Goal: Task Accomplishment & Management: Use online tool/utility

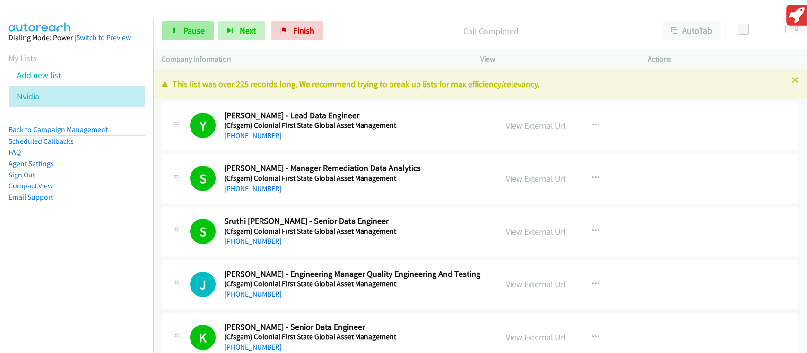
click at [199, 28] on span "Pause" at bounding box center [193, 30] width 21 height 11
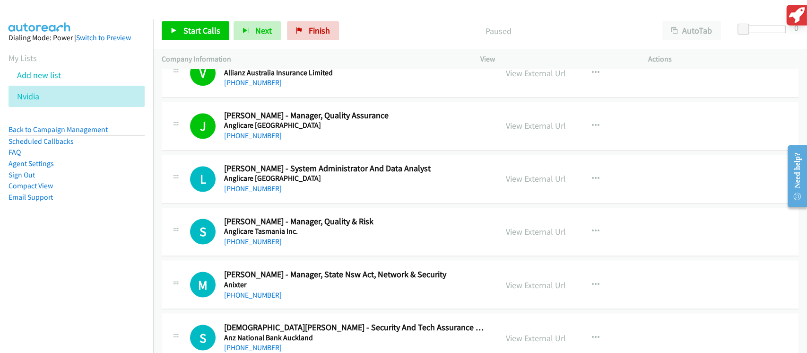
scroll to position [1067, 0]
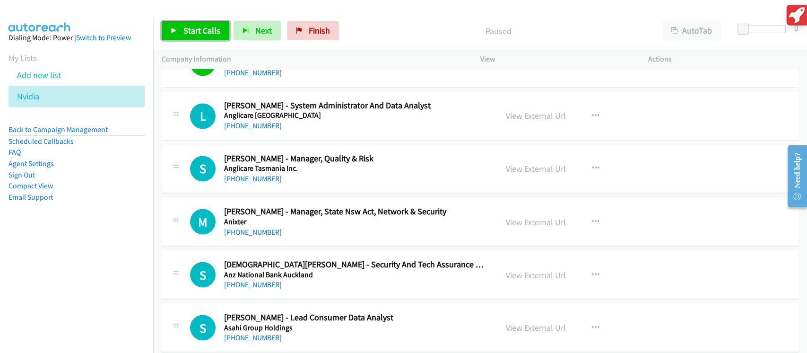
click at [200, 32] on span "Start Calls" at bounding box center [201, 30] width 37 height 11
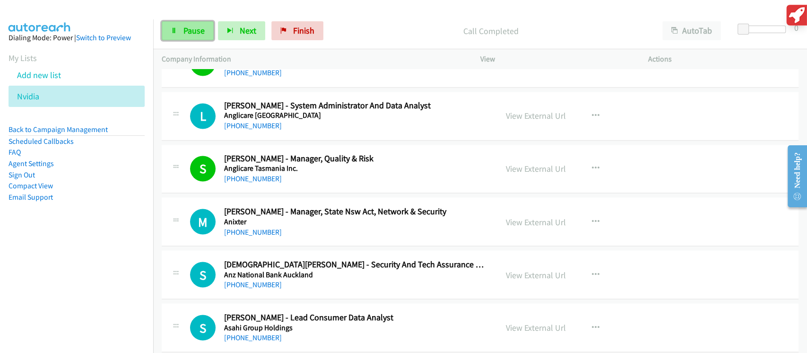
click at [182, 33] on link "Pause" at bounding box center [188, 30] width 52 height 19
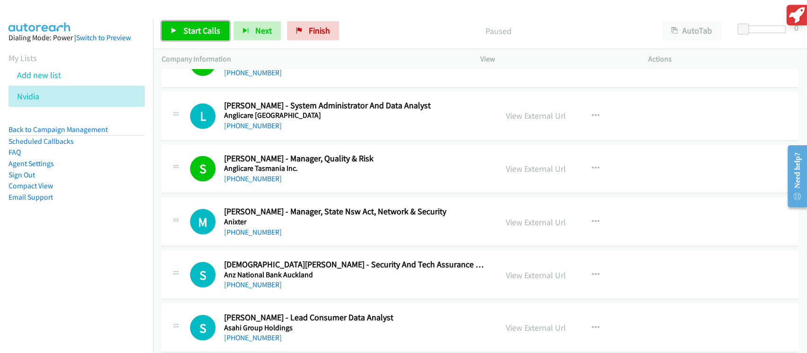
click at [182, 33] on link "Start Calls" at bounding box center [196, 30] width 68 height 19
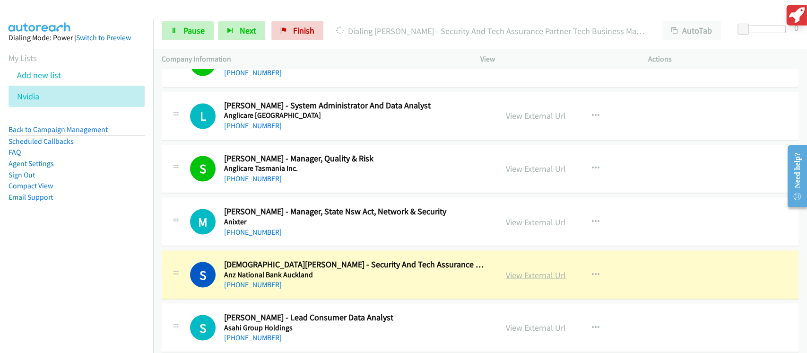
click at [540, 272] on link "View External Url" at bounding box center [536, 274] width 60 height 11
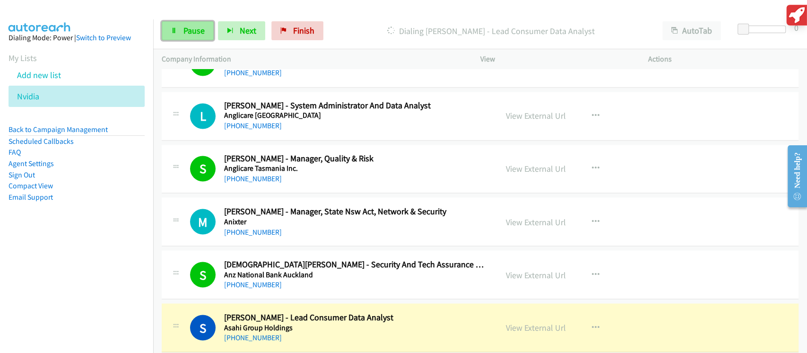
click at [200, 35] on span "Pause" at bounding box center [193, 30] width 21 height 11
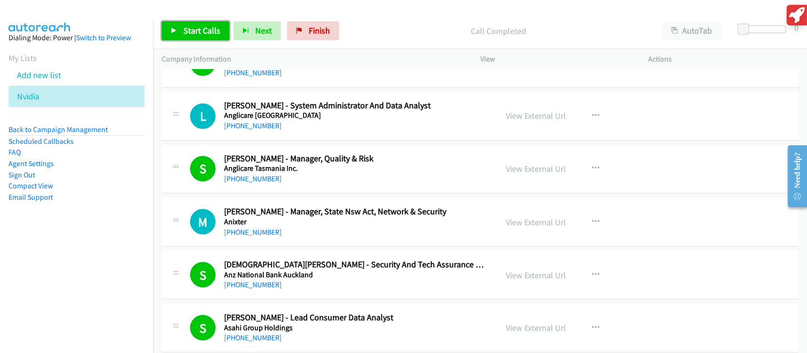
click at [191, 32] on span "Start Calls" at bounding box center [201, 30] width 37 height 11
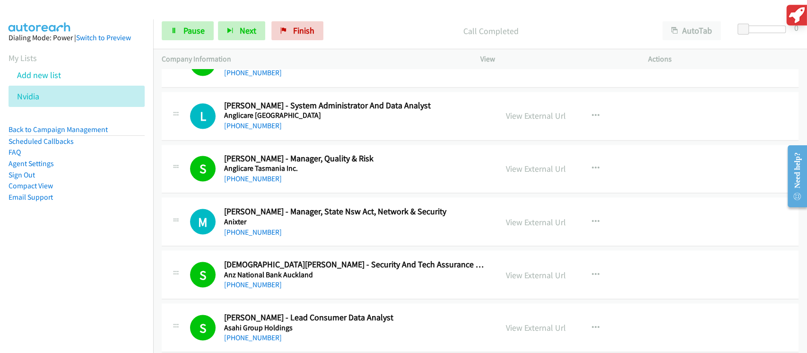
scroll to position [1130, 0]
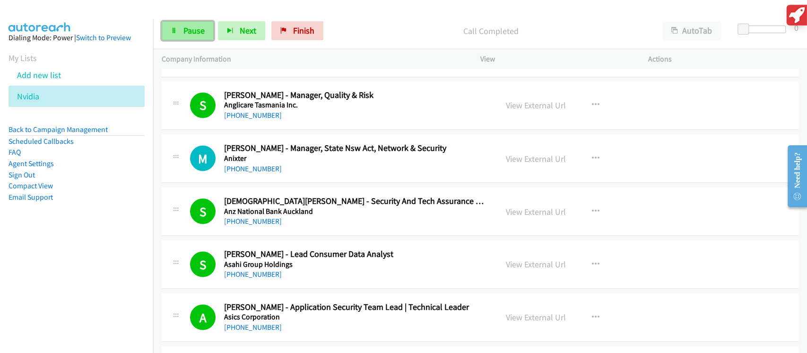
click at [174, 26] on link "Pause" at bounding box center [188, 30] width 52 height 19
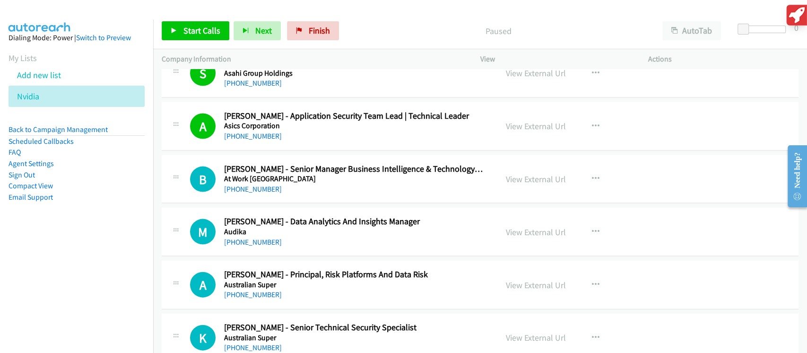
scroll to position [1382, 0]
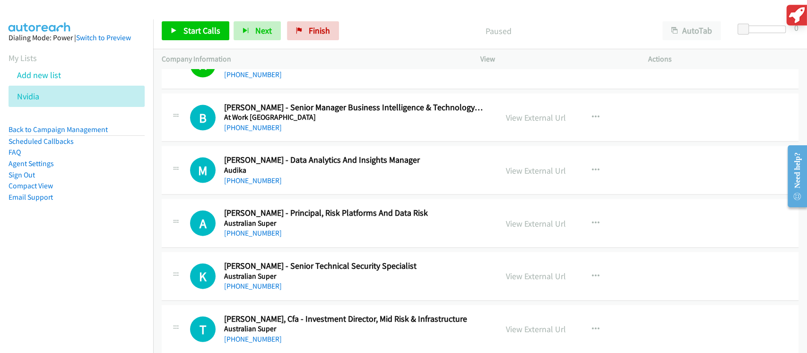
click at [219, 41] on div "Start Calls Pause Next Finish Paused AutoTab AutoTab 0" at bounding box center [480, 31] width 654 height 36
click at [214, 36] on span "Start Calls" at bounding box center [201, 30] width 37 height 11
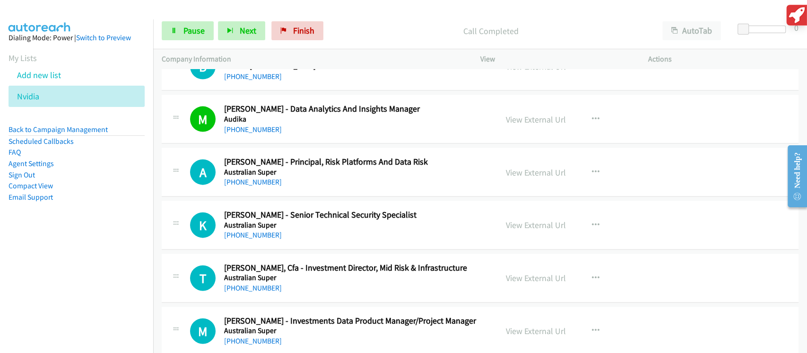
scroll to position [1445, 0]
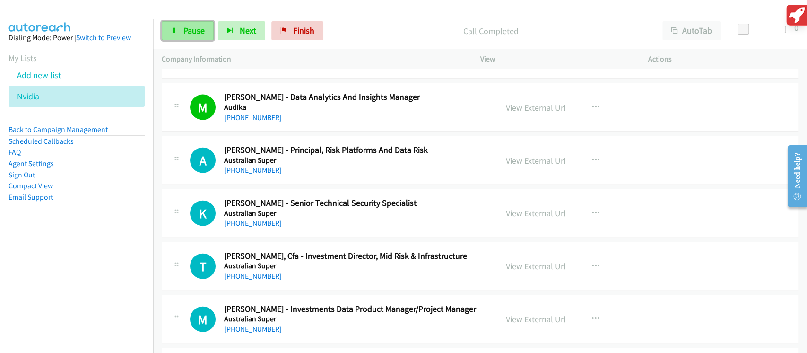
click at [190, 28] on span "Pause" at bounding box center [193, 30] width 21 height 11
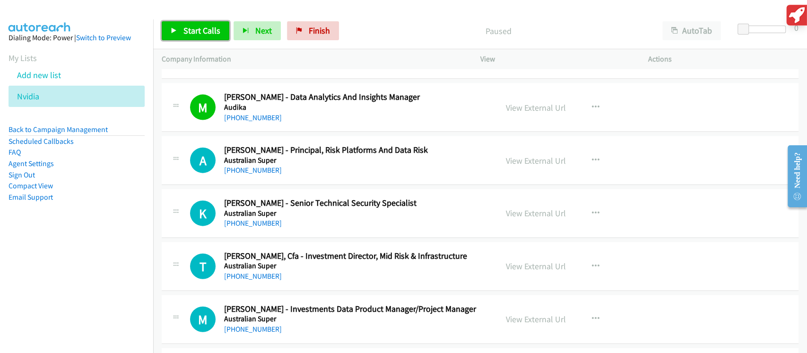
click at [187, 30] on span "Start Calls" at bounding box center [201, 30] width 37 height 11
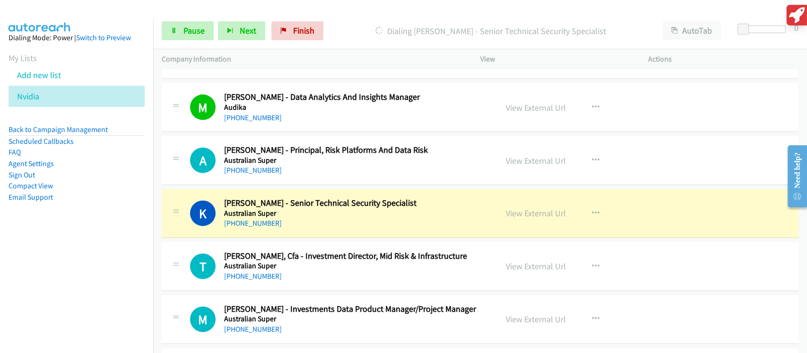
scroll to position [1508, 0]
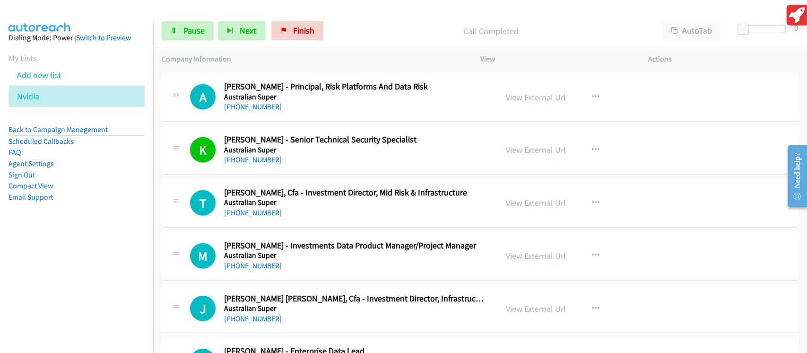
click at [361, 23] on div "Call Completed" at bounding box center [491, 30] width 326 height 19
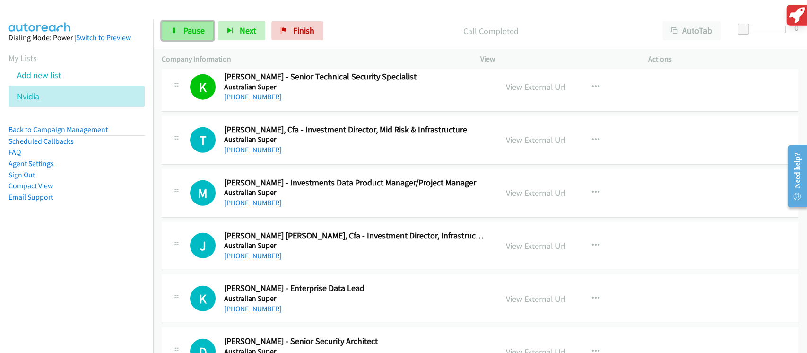
click at [190, 31] on span "Pause" at bounding box center [193, 30] width 21 height 11
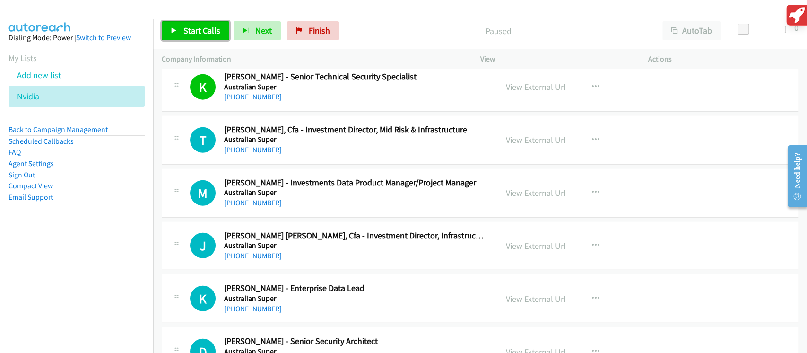
click at [190, 31] on span "Start Calls" at bounding box center [201, 30] width 37 height 11
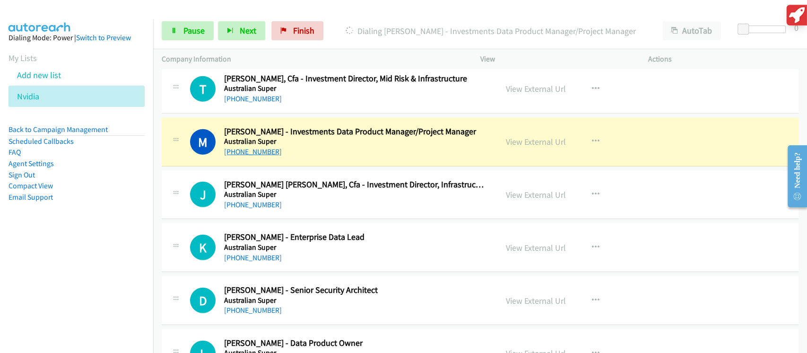
scroll to position [1634, 0]
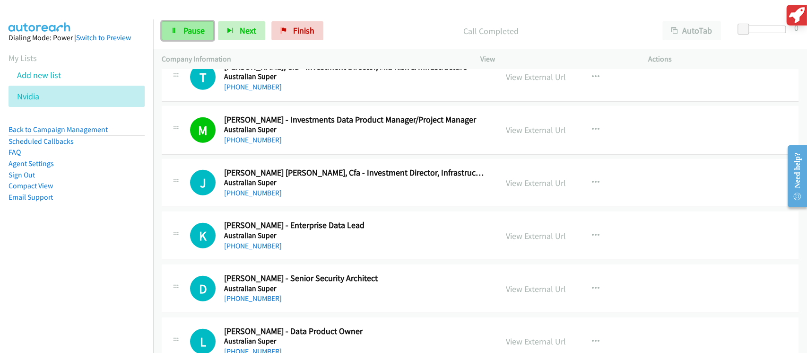
click at [190, 26] on span "Pause" at bounding box center [193, 30] width 21 height 11
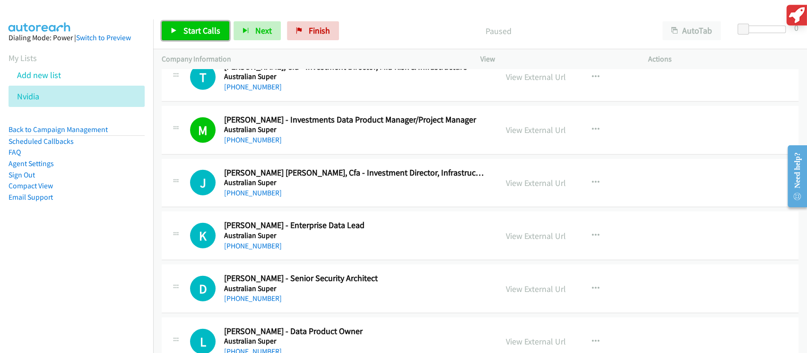
click at [190, 33] on span "Start Calls" at bounding box center [201, 30] width 37 height 11
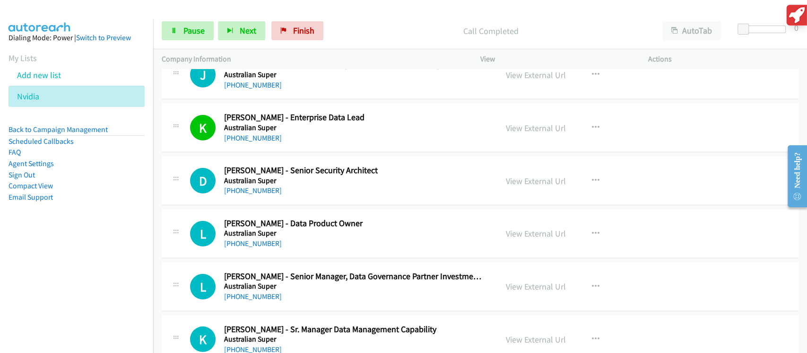
scroll to position [1760, 0]
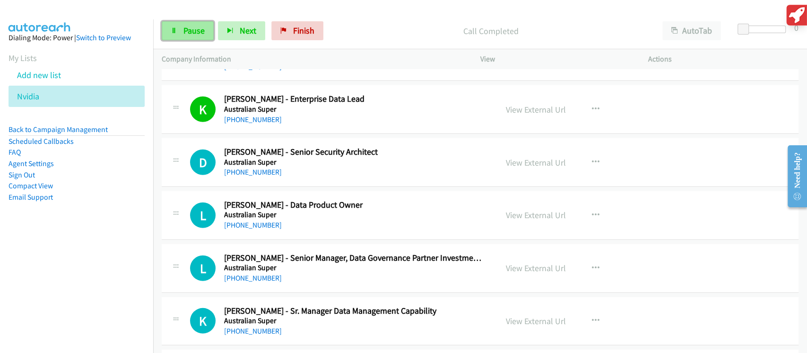
click at [195, 35] on span "Pause" at bounding box center [193, 30] width 21 height 11
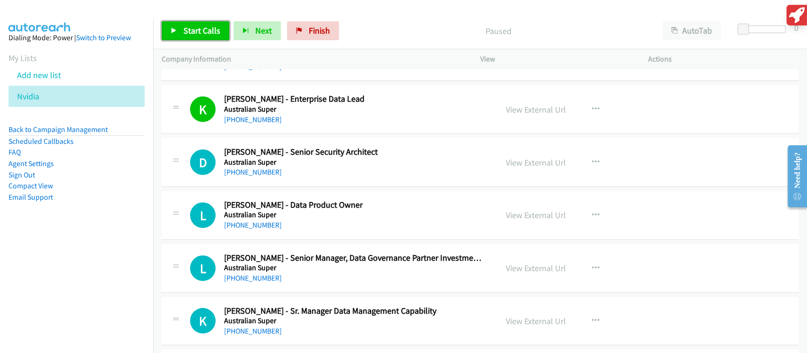
click at [197, 33] on span "Start Calls" at bounding box center [201, 30] width 37 height 11
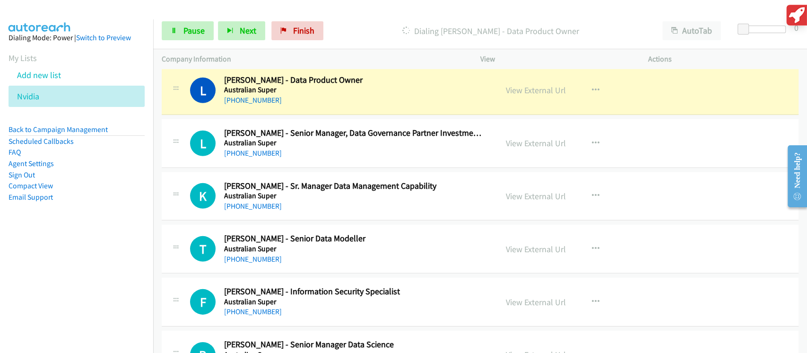
scroll to position [1887, 0]
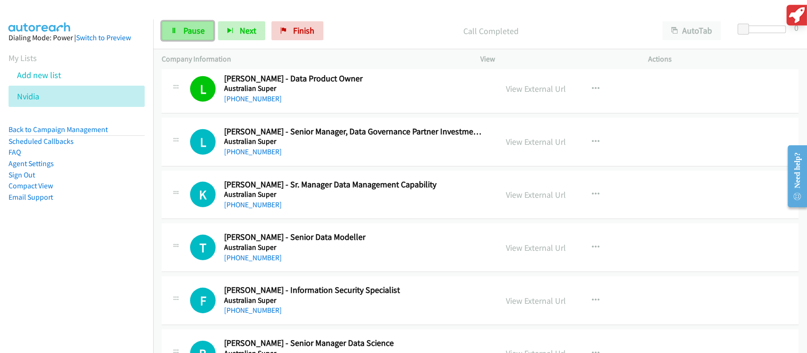
click at [190, 26] on span "Pause" at bounding box center [193, 30] width 21 height 11
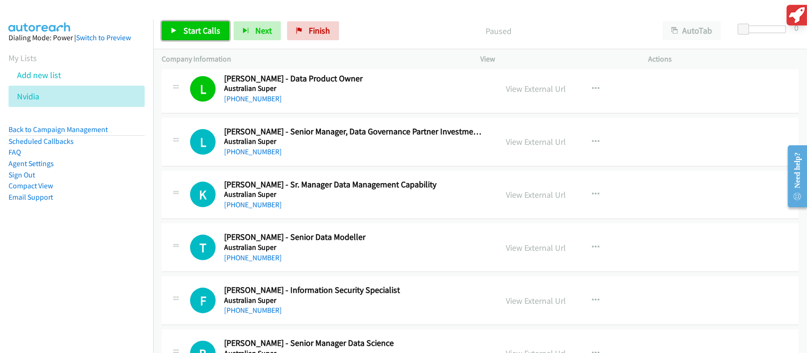
click at [190, 27] on span "Start Calls" at bounding box center [201, 30] width 37 height 11
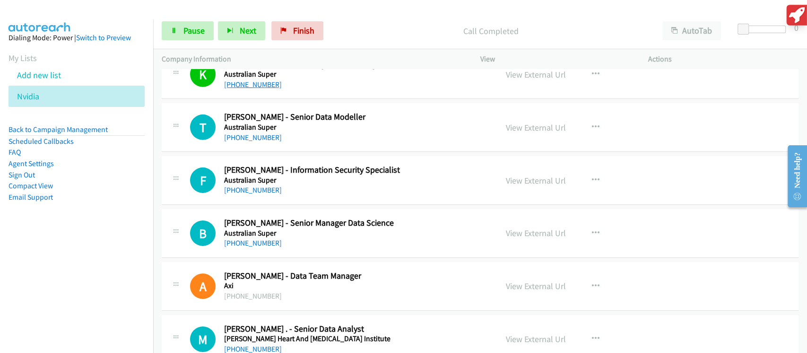
scroll to position [2012, 0]
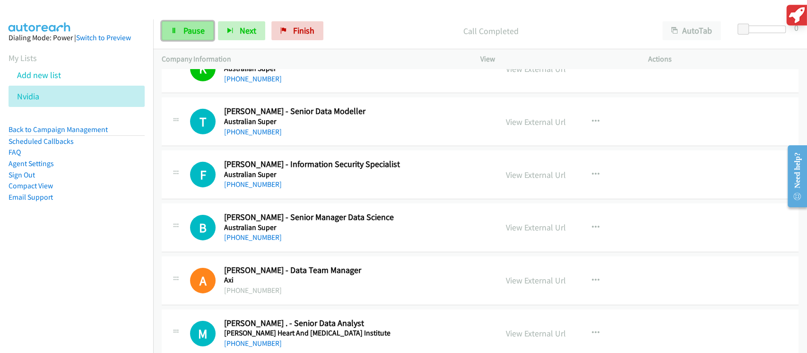
click at [198, 32] on span "Pause" at bounding box center [193, 30] width 21 height 11
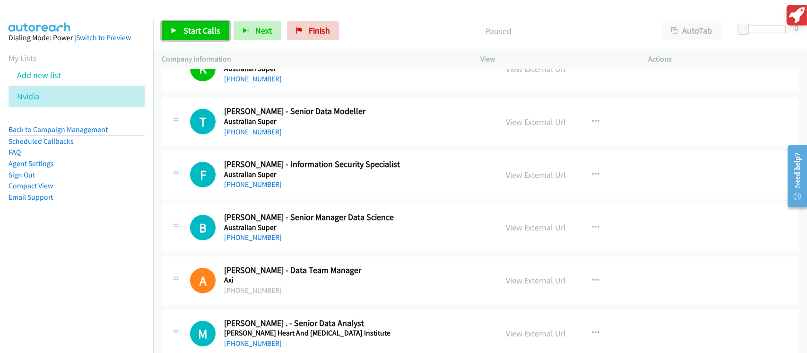
click at [198, 32] on span "Start Calls" at bounding box center [201, 30] width 37 height 11
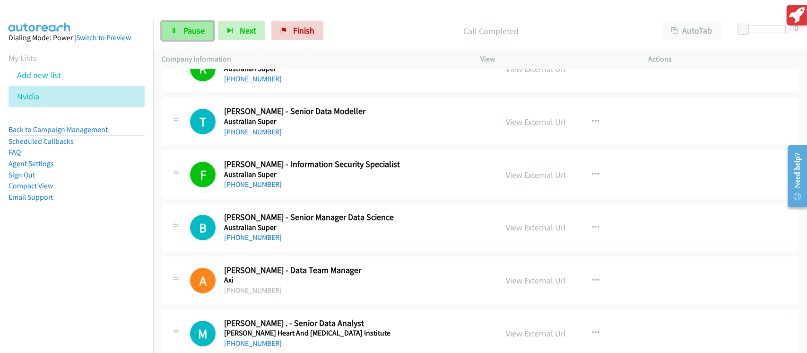
click at [198, 30] on span "Pause" at bounding box center [193, 30] width 21 height 11
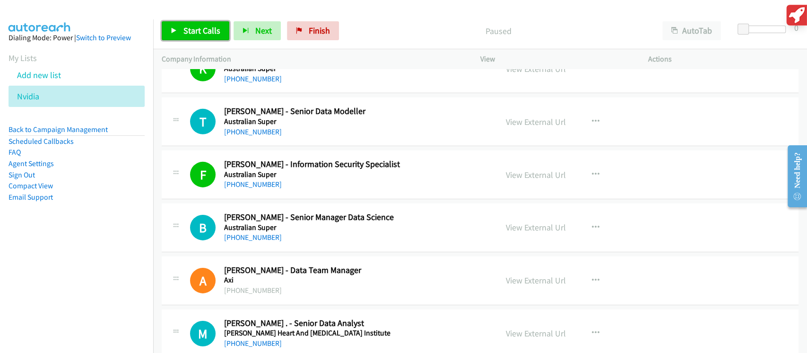
click at [202, 31] on span "Start Calls" at bounding box center [201, 30] width 37 height 11
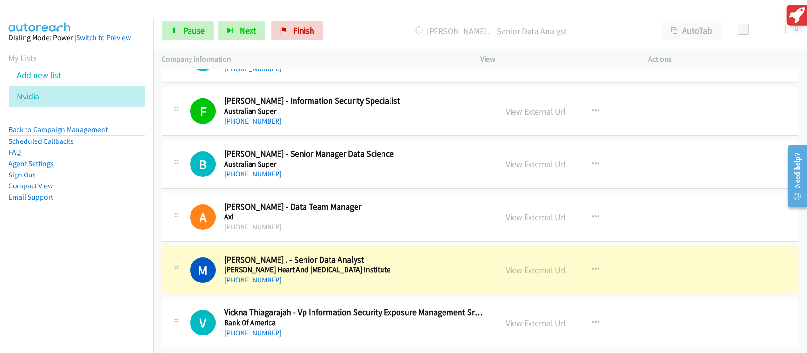
scroll to position [2138, 0]
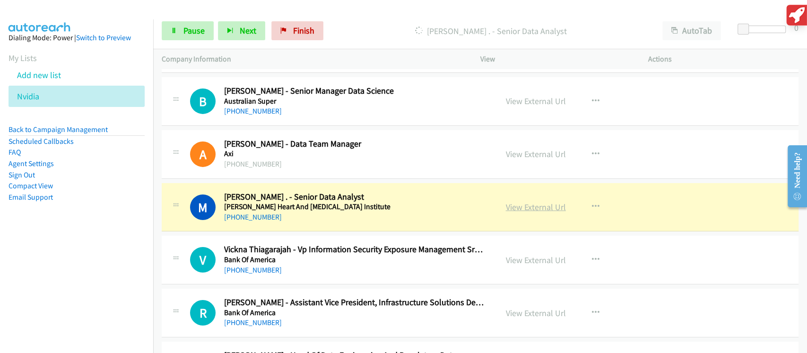
click at [517, 204] on link "View External Url" at bounding box center [536, 206] width 60 height 11
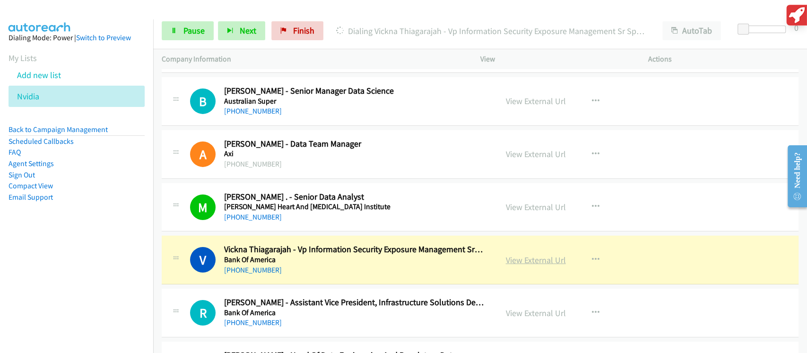
click at [541, 258] on link "View External Url" at bounding box center [536, 259] width 60 height 11
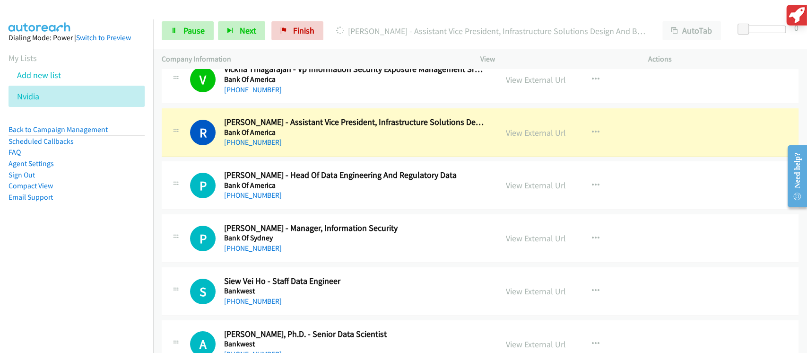
scroll to position [2328, 0]
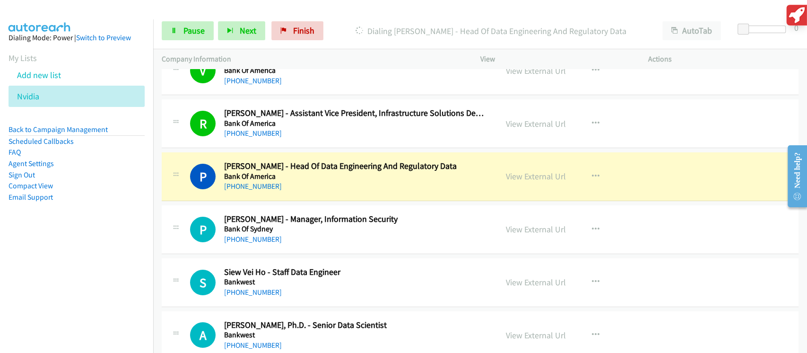
drag, startPoint x: 528, startPoint y: 173, endPoint x: 505, endPoint y: 346, distance: 175.0
click at [533, 162] on div "View External Url View External Url Schedule/Manage Callback Start Calls Here R…" at bounding box center [585, 176] width 176 height 31
click at [531, 172] on link "View External Url" at bounding box center [536, 176] width 60 height 11
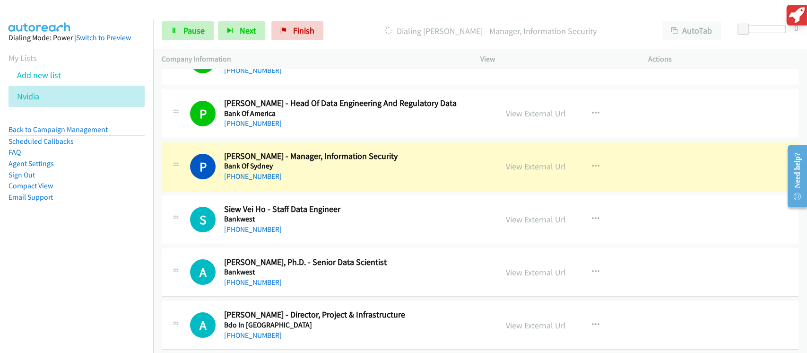
scroll to position [2454, 0]
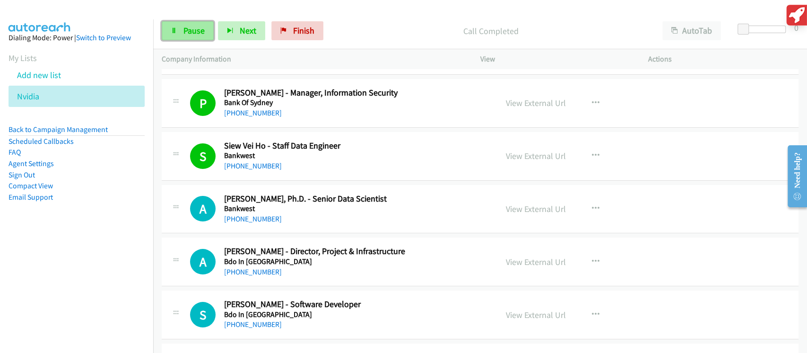
click at [178, 32] on link "Pause" at bounding box center [188, 30] width 52 height 19
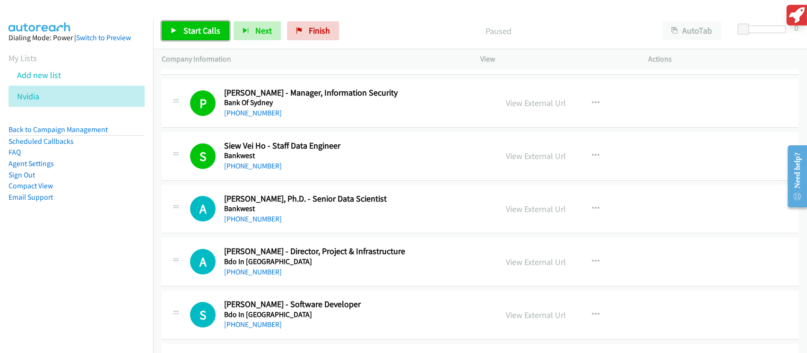
click at [178, 32] on link "Start Calls" at bounding box center [196, 30] width 68 height 19
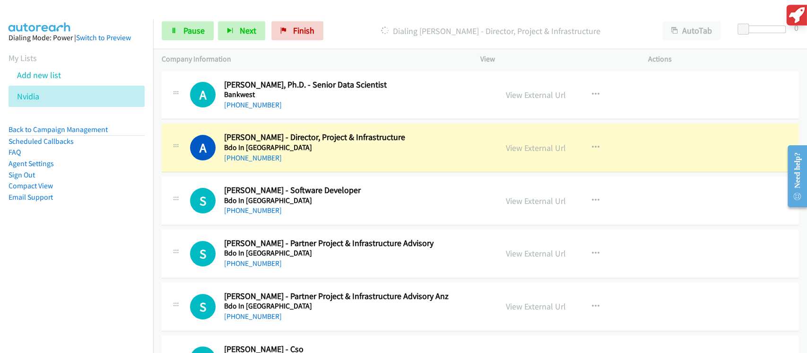
scroll to position [2579, 0]
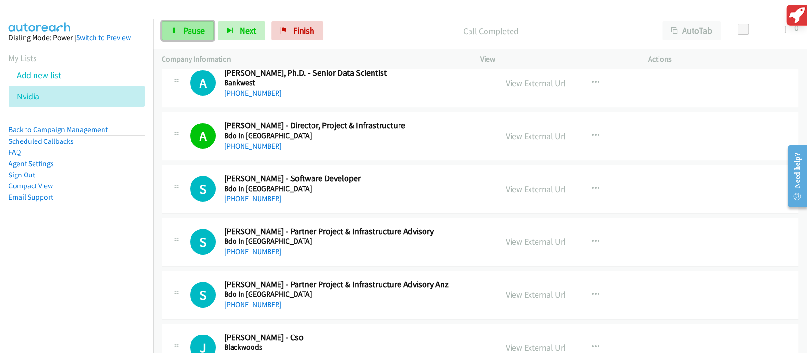
click at [182, 33] on link "Pause" at bounding box center [188, 30] width 52 height 19
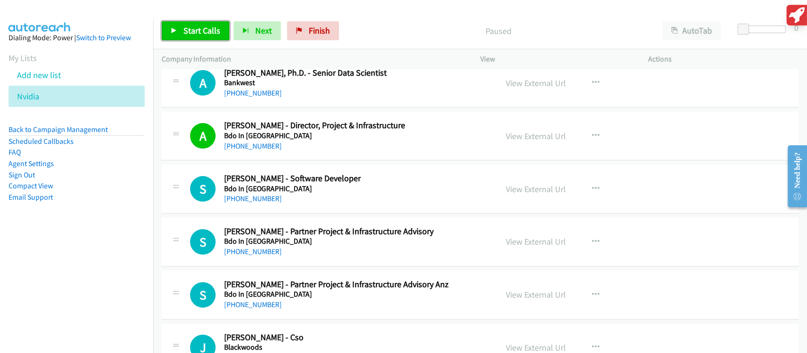
click at [182, 33] on link "Start Calls" at bounding box center [196, 30] width 68 height 19
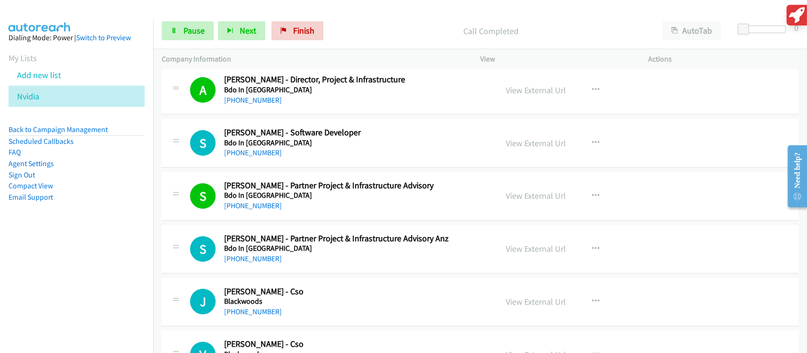
scroll to position [2643, 0]
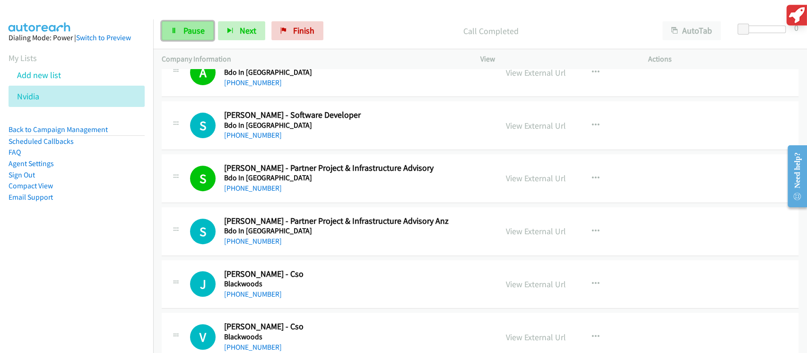
click at [183, 27] on span "Pause" at bounding box center [193, 30] width 21 height 11
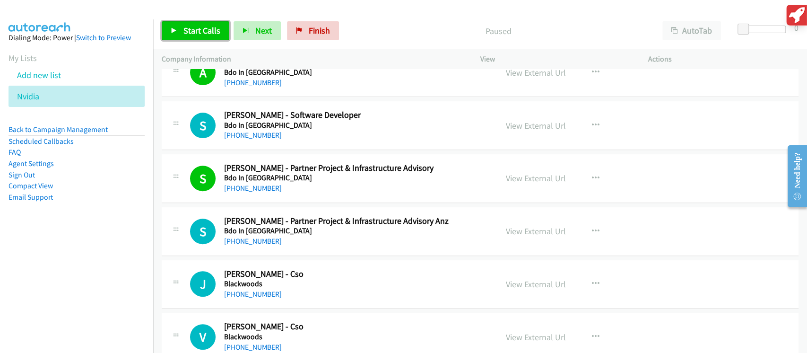
click at [199, 28] on span "Start Calls" at bounding box center [201, 30] width 37 height 11
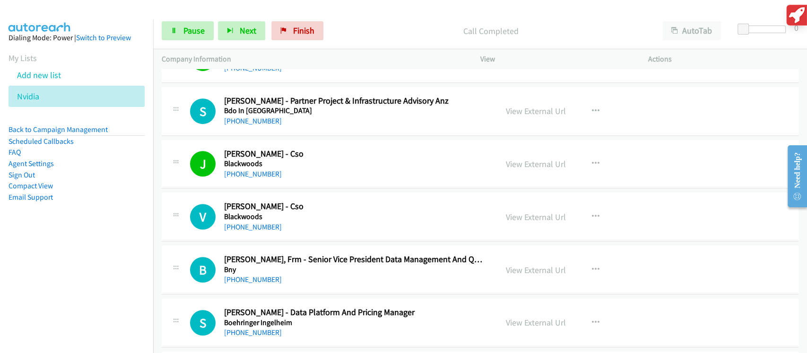
scroll to position [2769, 0]
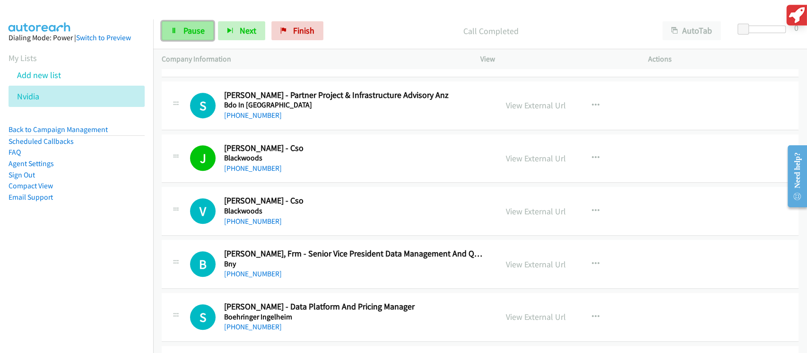
click at [190, 35] on span "Pause" at bounding box center [193, 30] width 21 height 11
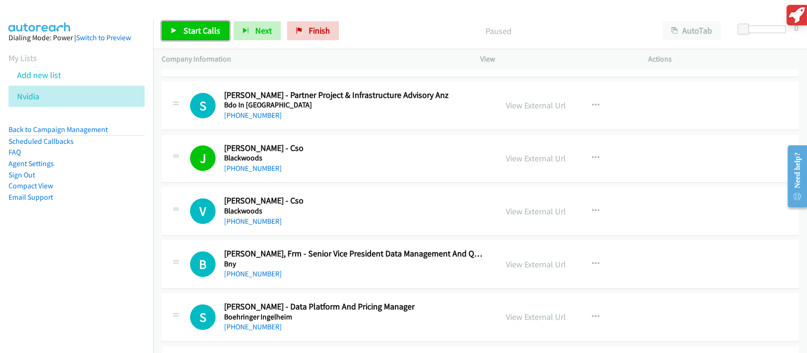
click at [190, 35] on span "Start Calls" at bounding box center [201, 30] width 37 height 11
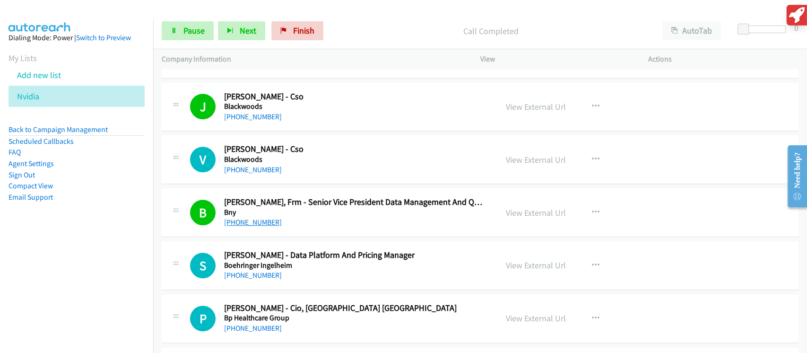
scroll to position [2832, 0]
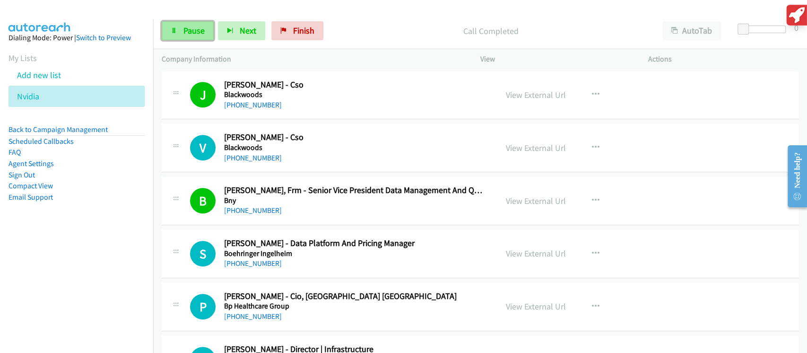
click at [197, 22] on link "Pause" at bounding box center [188, 30] width 52 height 19
click at [197, 29] on span "Pause" at bounding box center [193, 30] width 21 height 11
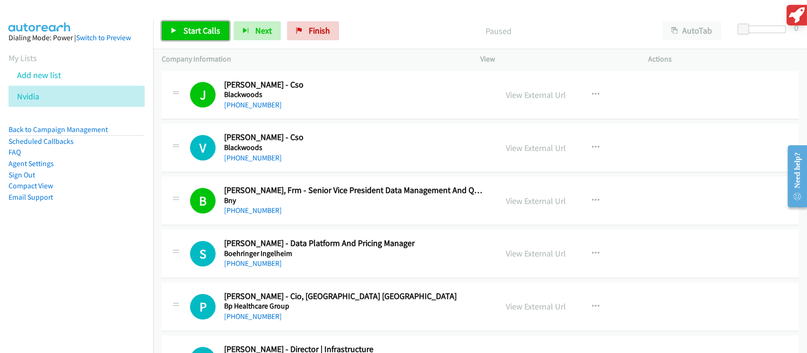
click at [200, 33] on span "Start Calls" at bounding box center [201, 30] width 37 height 11
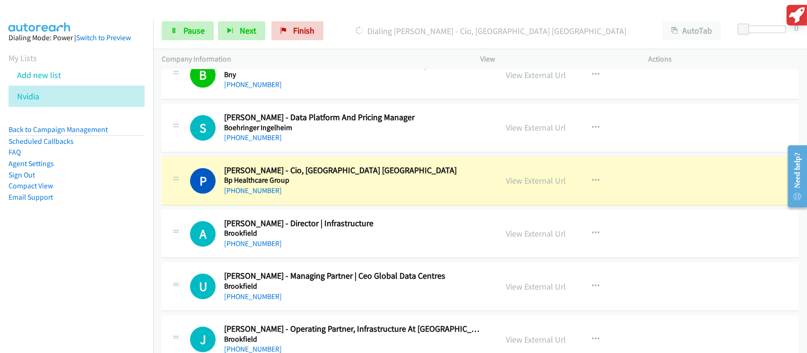
scroll to position [3021, 0]
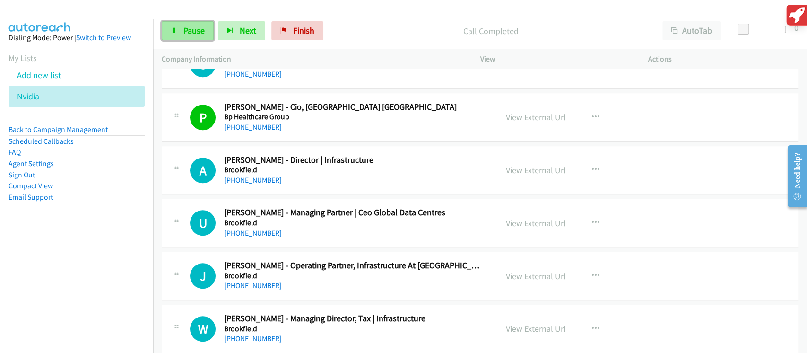
click at [194, 27] on span "Pause" at bounding box center [193, 30] width 21 height 11
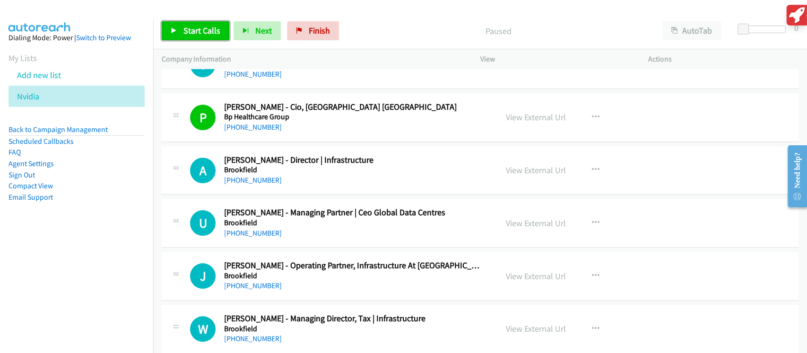
click at [194, 31] on span "Start Calls" at bounding box center [201, 30] width 37 height 11
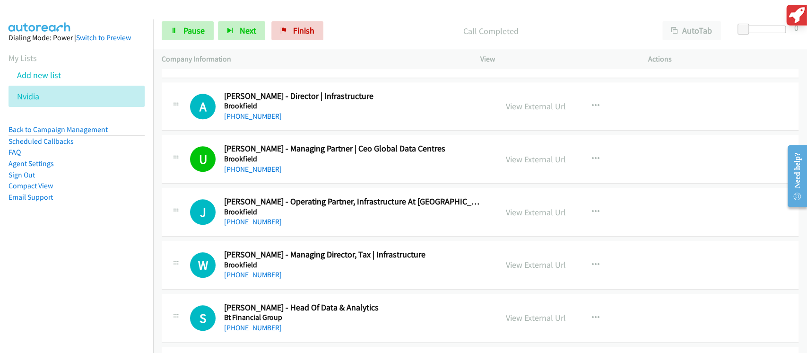
scroll to position [3147, 0]
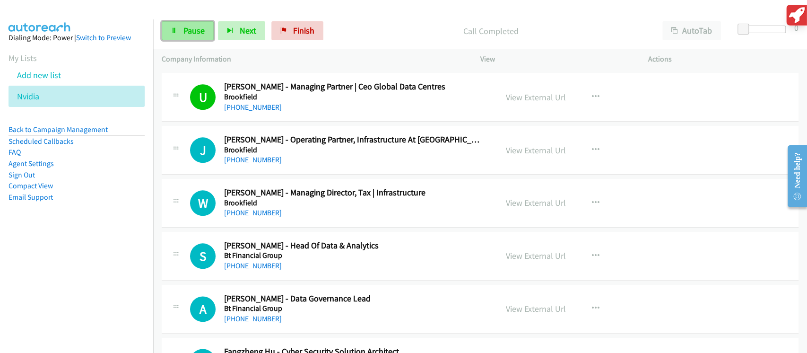
click at [194, 28] on span "Pause" at bounding box center [193, 30] width 21 height 11
click at [194, 29] on span "Pause" at bounding box center [193, 30] width 21 height 11
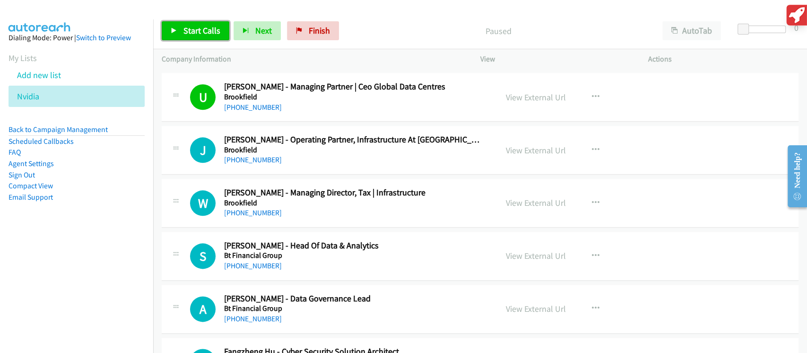
click at [203, 29] on span "Start Calls" at bounding box center [201, 30] width 37 height 11
click at [203, 29] on div "Start Calls Pause Next Finish" at bounding box center [253, 30] width 182 height 19
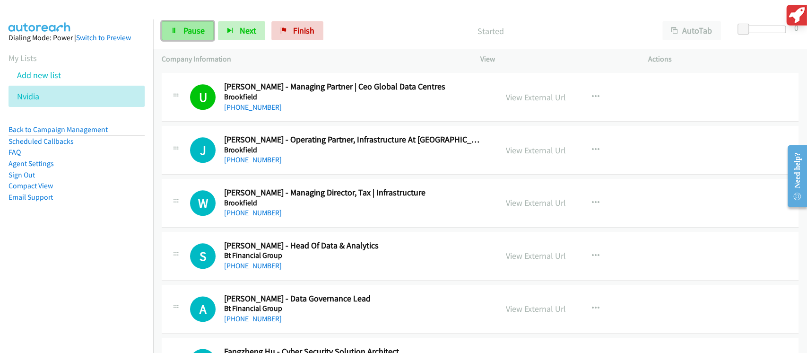
click at [203, 29] on span "Pause" at bounding box center [193, 30] width 21 height 11
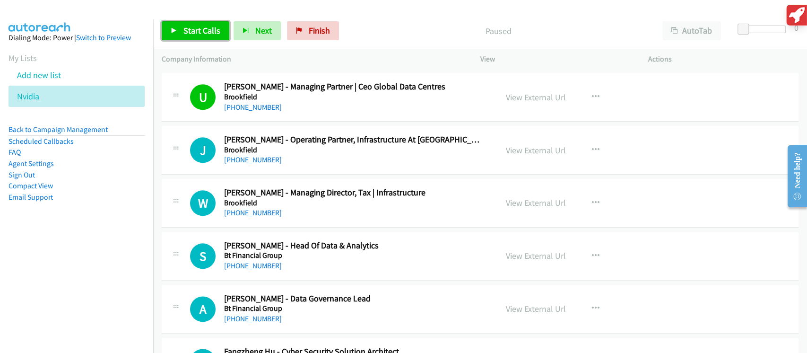
click at [203, 29] on span "Start Calls" at bounding box center [201, 30] width 37 height 11
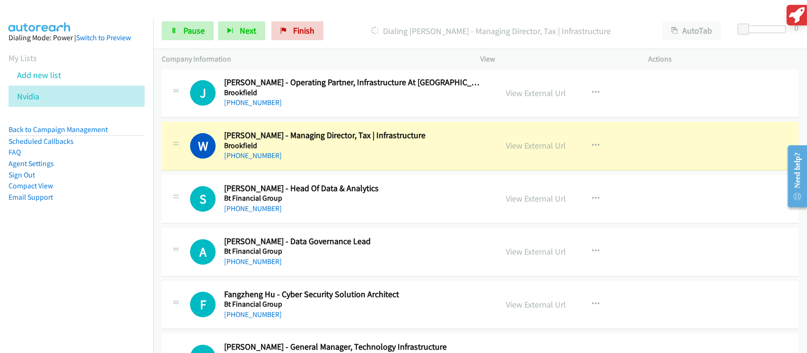
scroll to position [3210, 0]
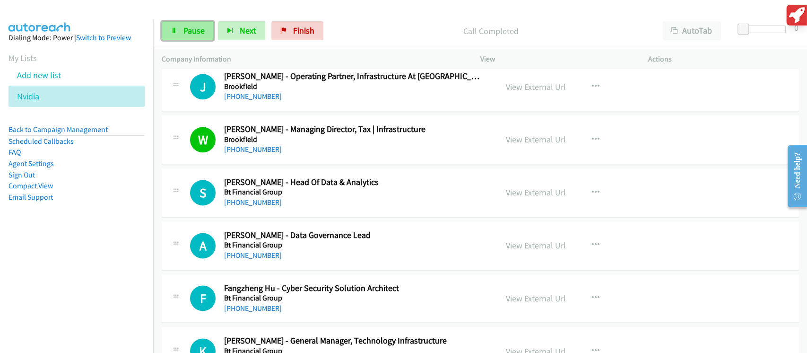
click at [195, 32] on span "Pause" at bounding box center [193, 30] width 21 height 11
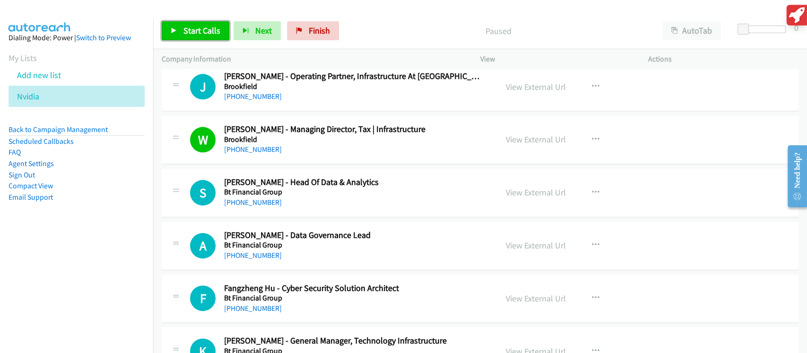
click at [195, 32] on span "Start Calls" at bounding box center [201, 30] width 37 height 11
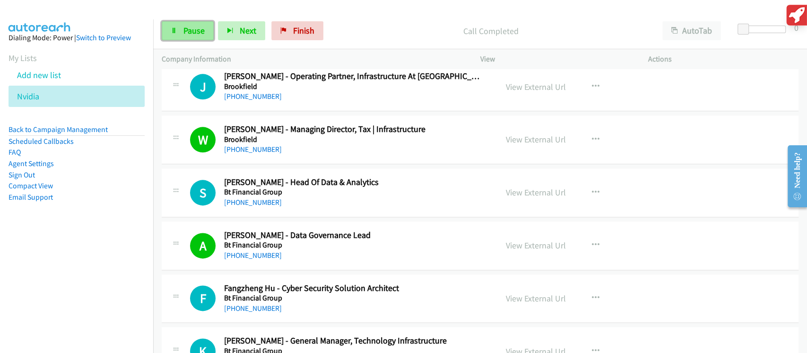
click at [185, 31] on span "Pause" at bounding box center [193, 30] width 21 height 11
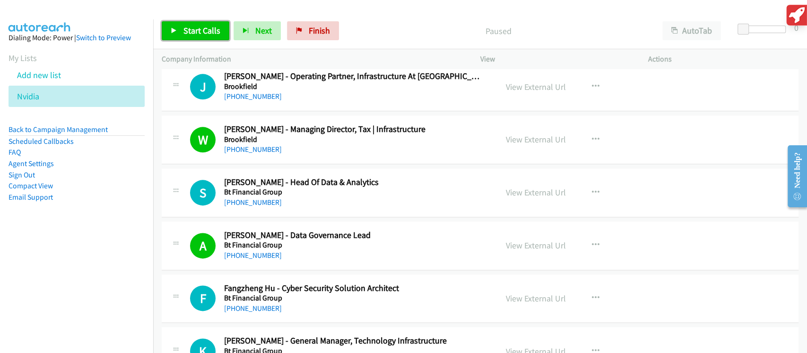
click at [185, 33] on span "Start Calls" at bounding box center [201, 30] width 37 height 11
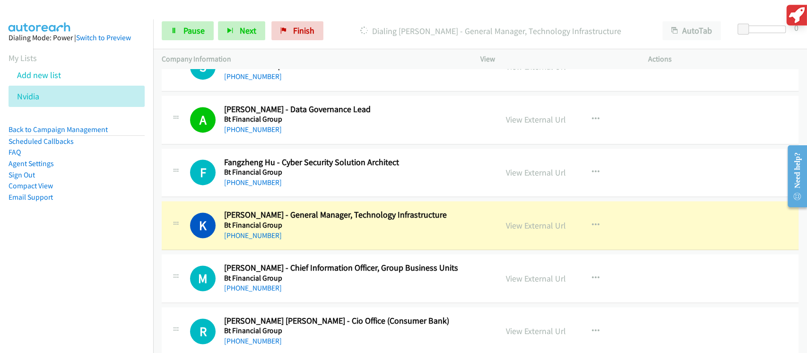
scroll to position [3399, 0]
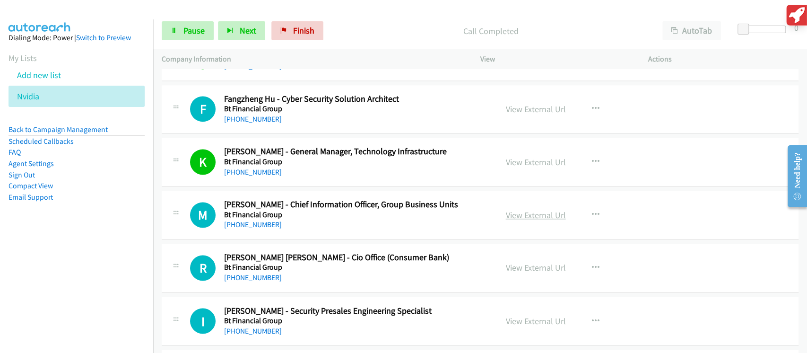
click at [522, 210] on link "View External Url" at bounding box center [536, 214] width 60 height 11
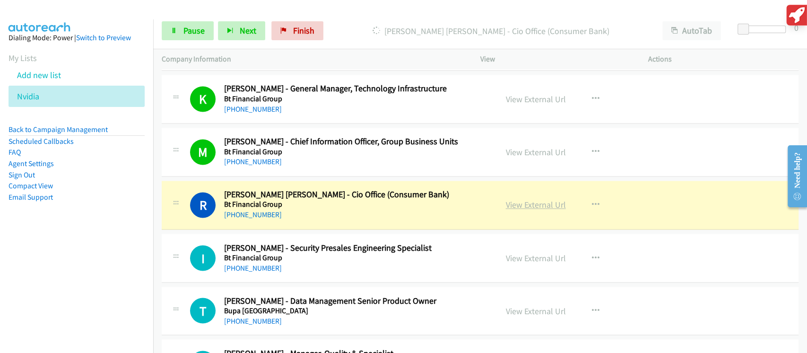
click at [529, 201] on link "View External Url" at bounding box center [536, 204] width 60 height 11
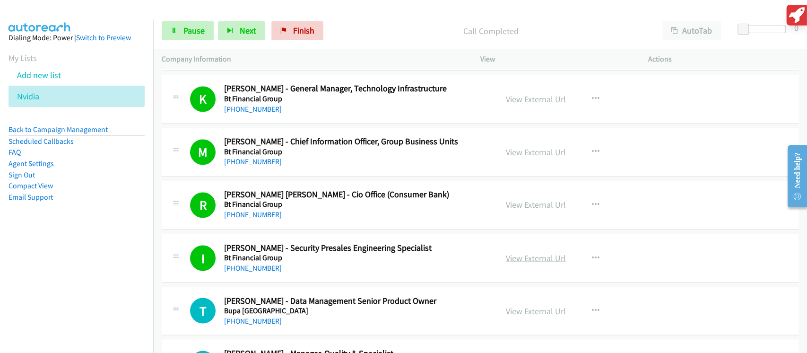
click at [522, 252] on link "View External Url" at bounding box center [536, 257] width 60 height 11
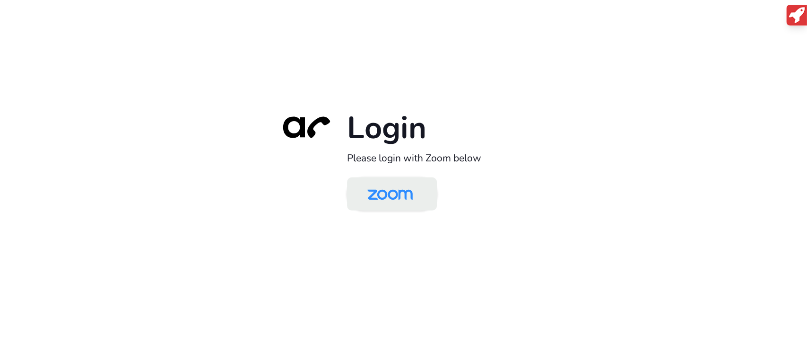
click at [386, 187] on img at bounding box center [389, 194] width 65 height 31
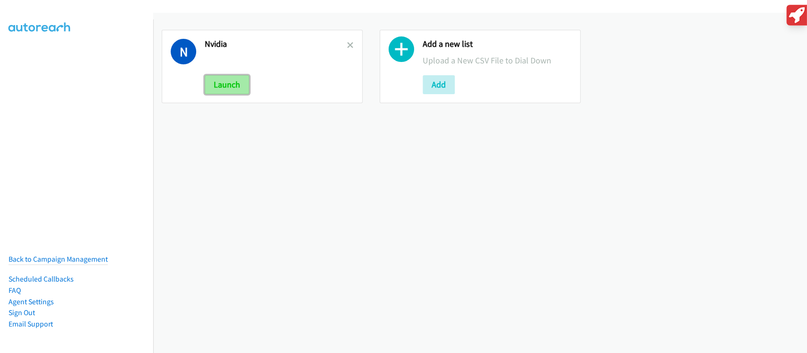
click at [216, 85] on button "Launch" at bounding box center [227, 84] width 44 height 19
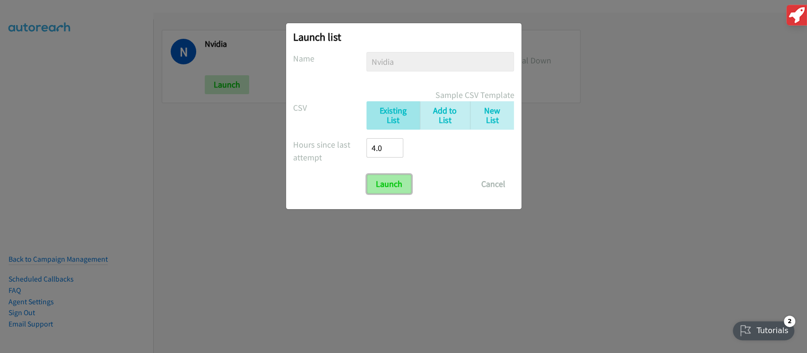
click at [371, 176] on input "Launch" at bounding box center [389, 183] width 44 height 19
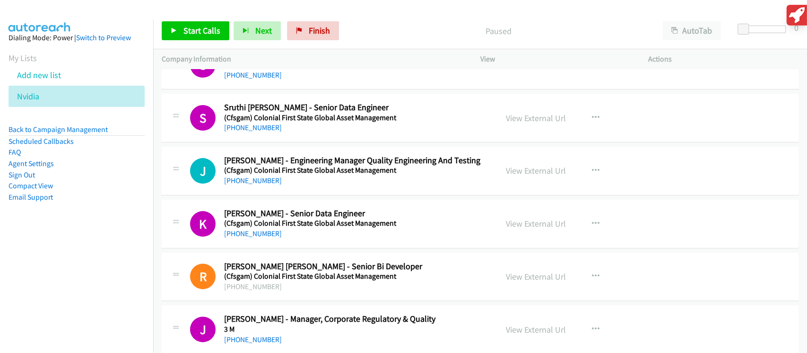
scroll to position [252, 0]
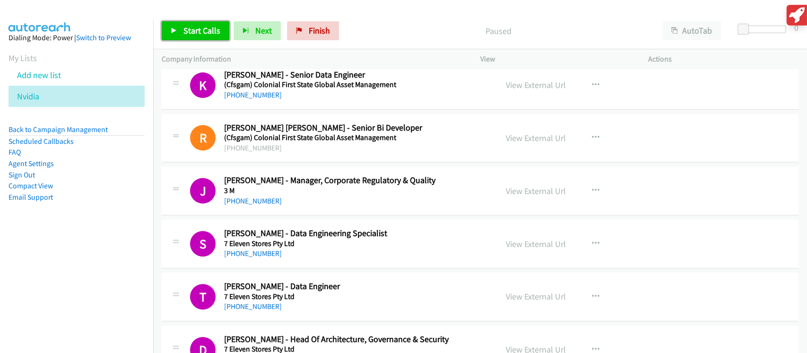
click at [214, 34] on span "Start Calls" at bounding box center [201, 30] width 37 height 11
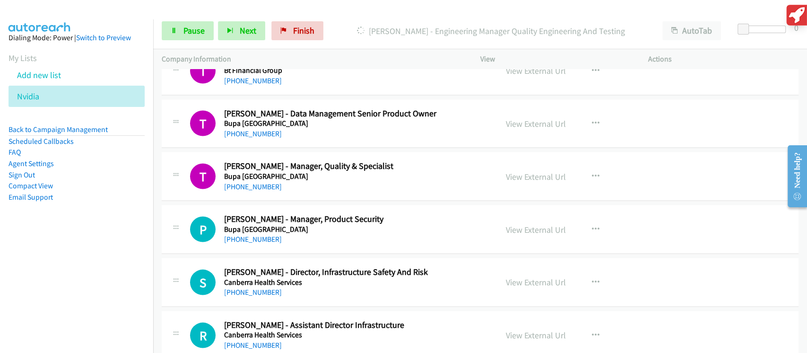
scroll to position [3718, 0]
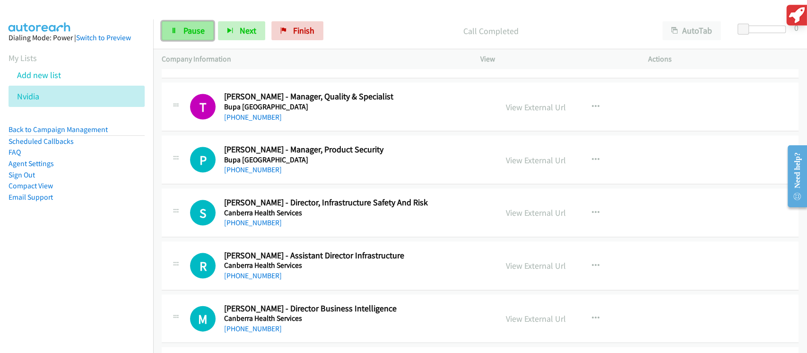
click at [194, 28] on span "Pause" at bounding box center [193, 30] width 21 height 11
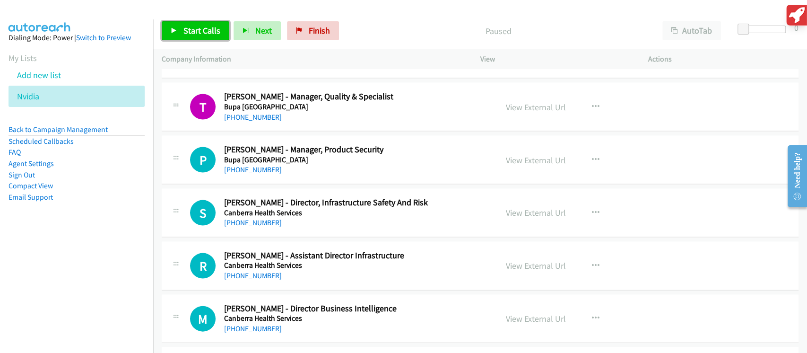
click at [194, 28] on span "Start Calls" at bounding box center [201, 30] width 37 height 11
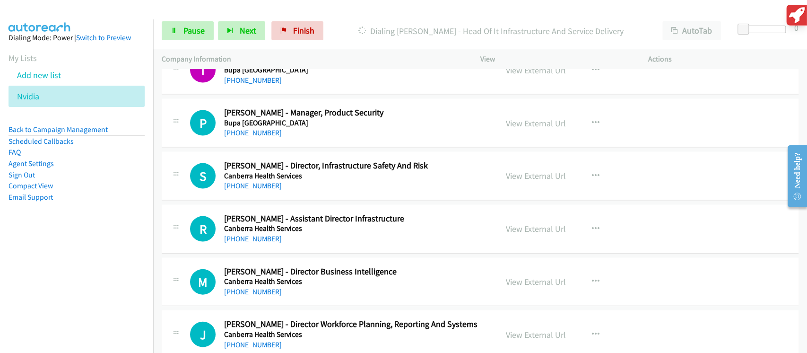
scroll to position [3782, 0]
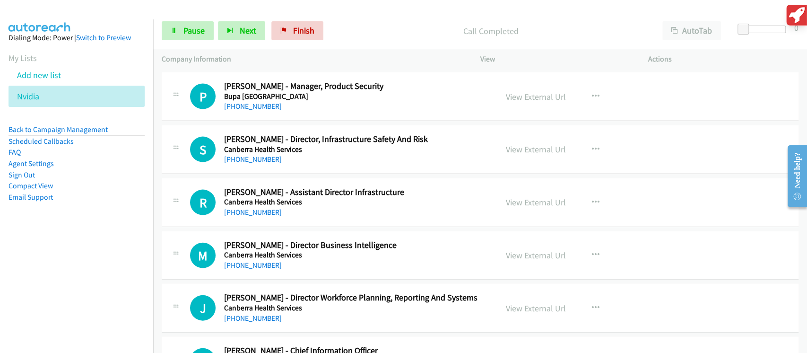
click at [181, 41] on div "Start Calls Pause Next Finish Call Completed AutoTab AutoTab 0" at bounding box center [480, 31] width 654 height 36
click at [184, 40] on link "Pause" at bounding box center [188, 30] width 52 height 19
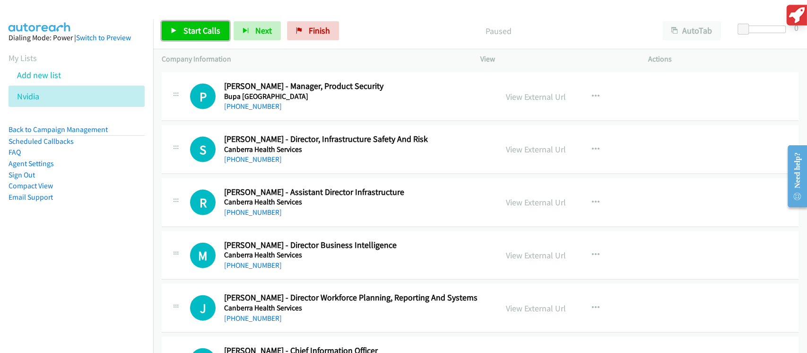
click at [183, 32] on span "Start Calls" at bounding box center [201, 30] width 37 height 11
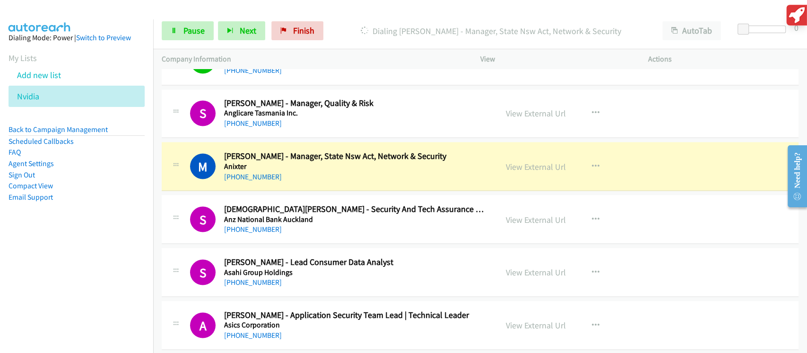
scroll to position [1134, 0]
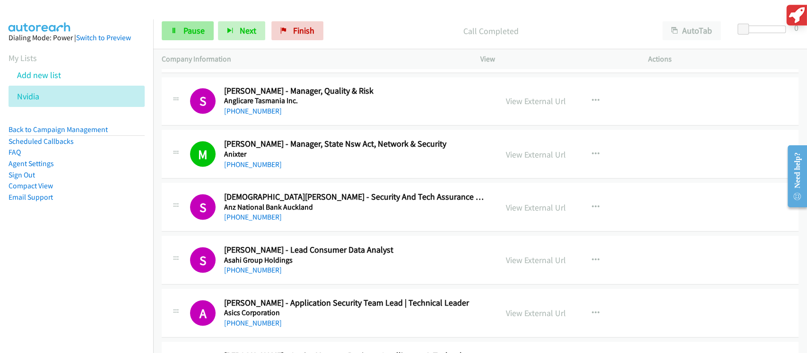
drag, startPoint x: 479, startPoint y: 211, endPoint x: 195, endPoint y: 32, distance: 336.3
click at [193, 33] on span "Pause" at bounding box center [193, 30] width 21 height 11
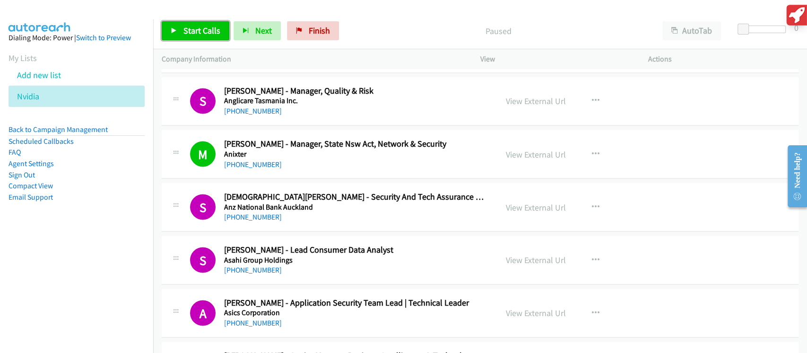
click at [193, 33] on span "Start Calls" at bounding box center [201, 30] width 37 height 11
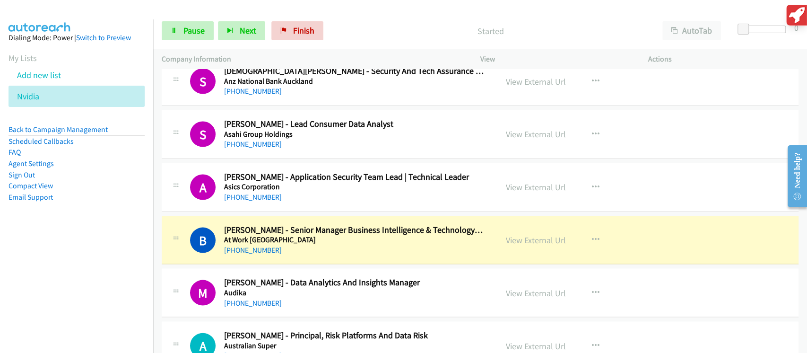
scroll to position [1324, 0]
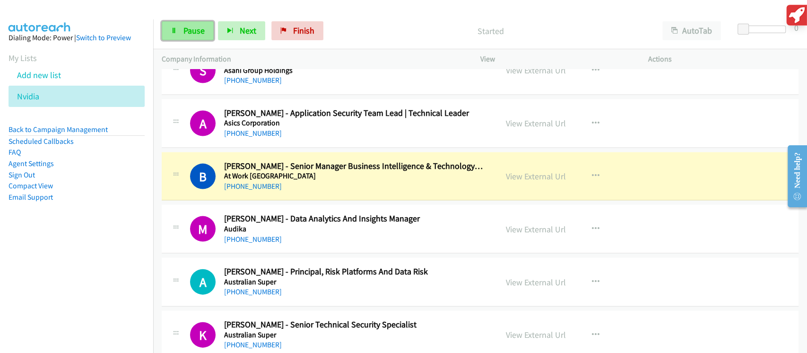
click at [200, 27] on span "Pause" at bounding box center [193, 30] width 21 height 11
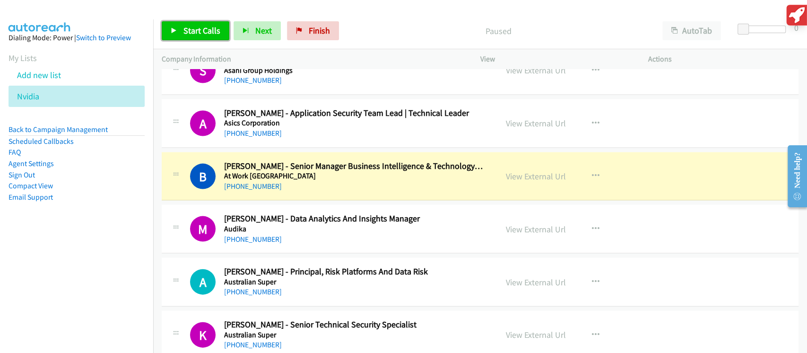
click at [200, 28] on span "Start Calls" at bounding box center [201, 30] width 37 height 11
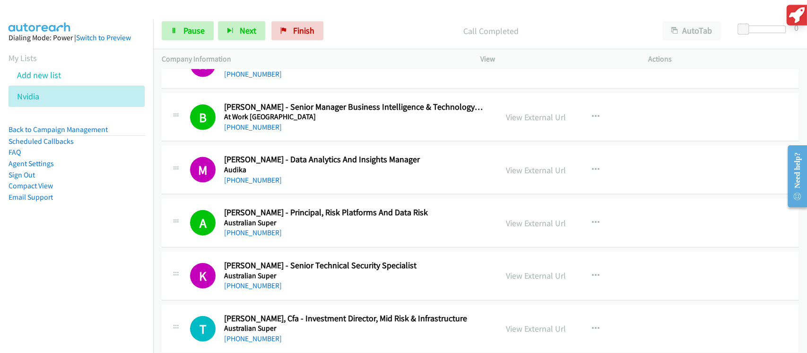
scroll to position [1386, 0]
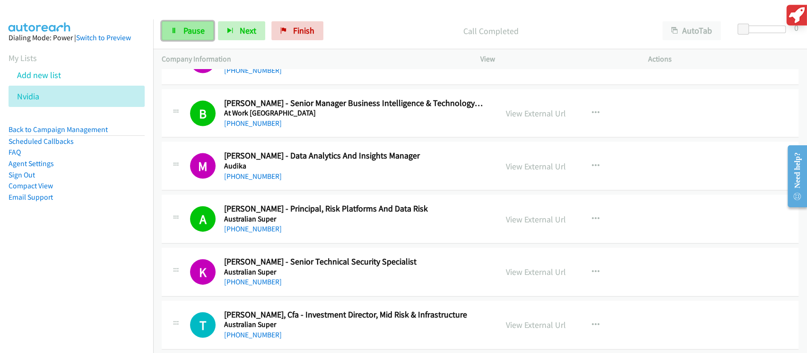
click at [191, 29] on span "Pause" at bounding box center [193, 30] width 21 height 11
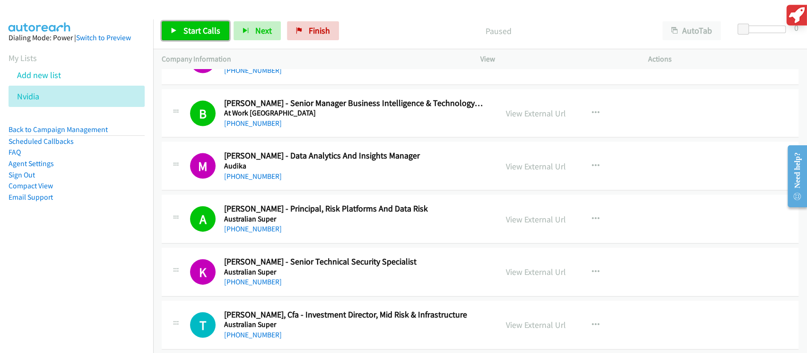
click at [191, 29] on span "Start Calls" at bounding box center [201, 30] width 37 height 11
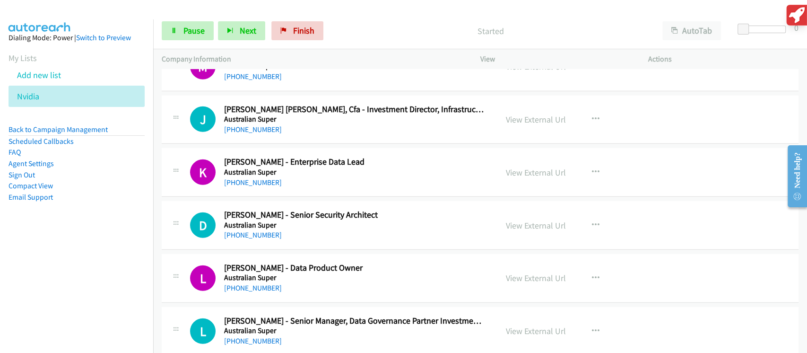
scroll to position [1702, 0]
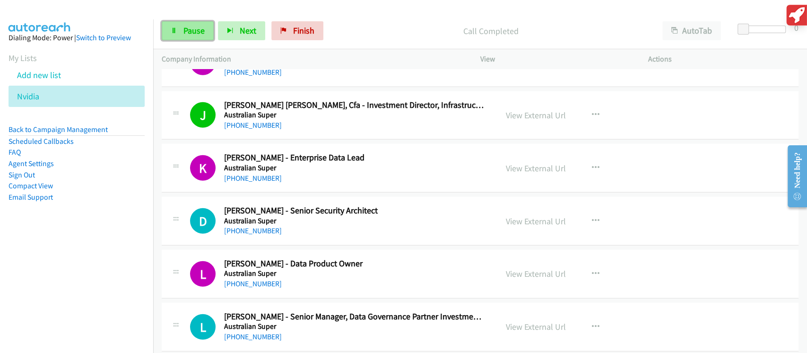
click at [189, 33] on span "Pause" at bounding box center [193, 30] width 21 height 11
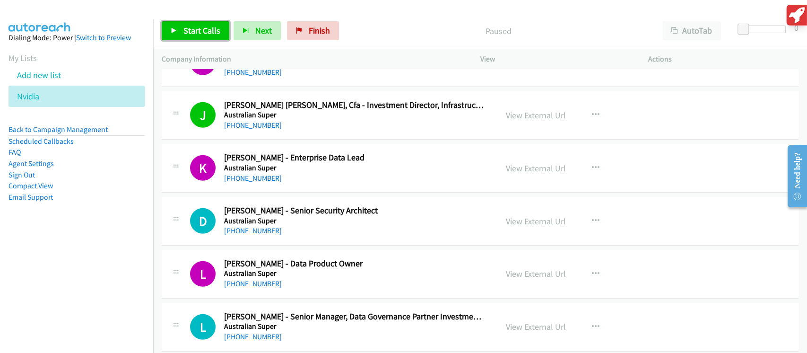
click at [189, 33] on span "Start Calls" at bounding box center [201, 30] width 37 height 11
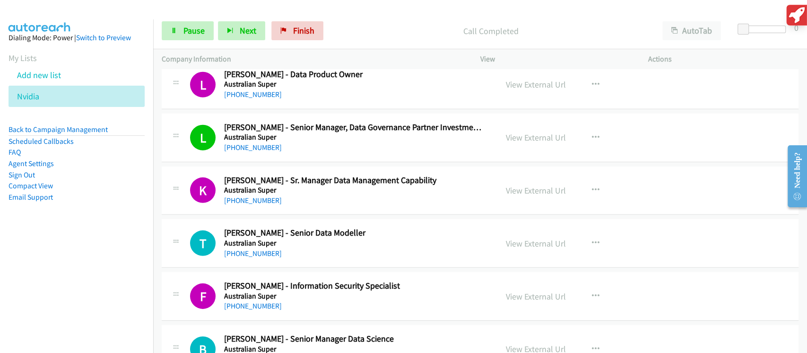
scroll to position [1954, 0]
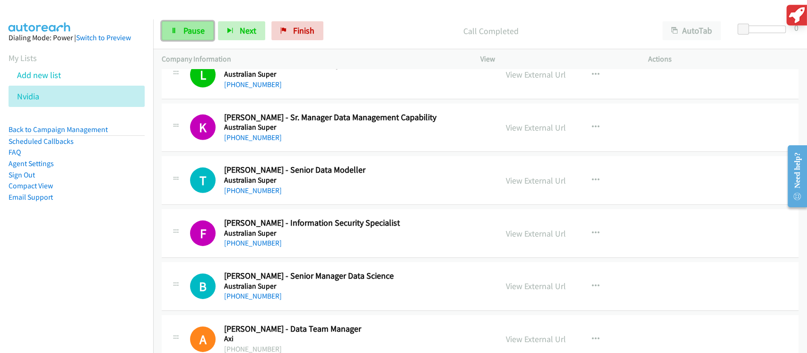
click at [204, 31] on link "Pause" at bounding box center [188, 30] width 52 height 19
click at [204, 31] on div "Start Calls Pause Next Finish" at bounding box center [253, 30] width 182 height 19
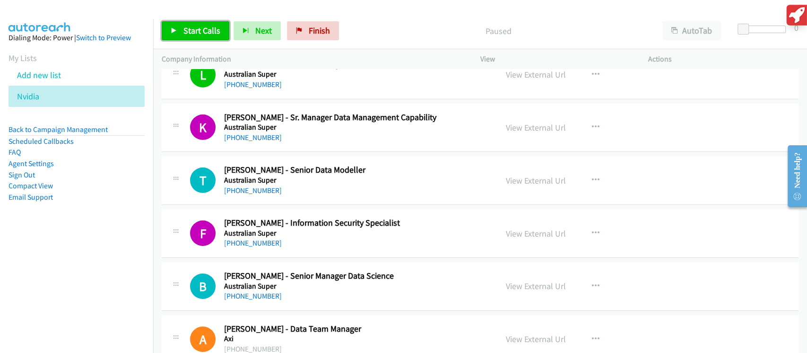
click at [205, 32] on span "Start Calls" at bounding box center [201, 30] width 37 height 11
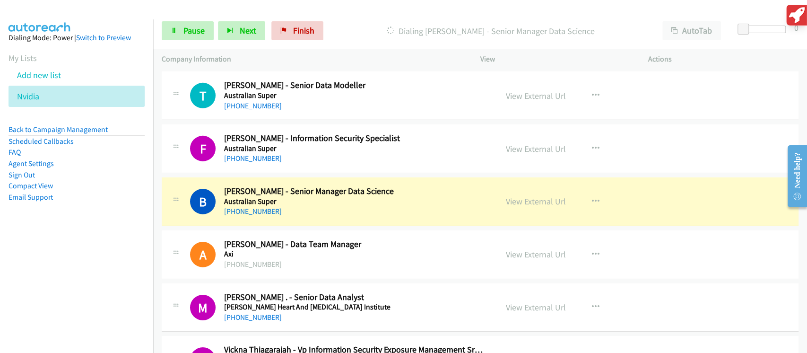
scroll to position [2143, 0]
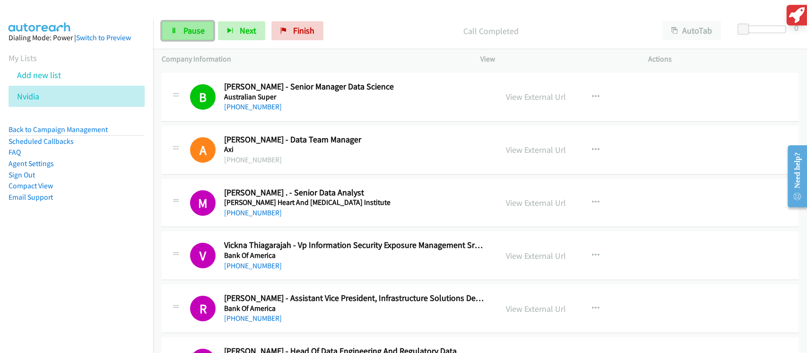
click at [196, 25] on span "Pause" at bounding box center [193, 30] width 21 height 11
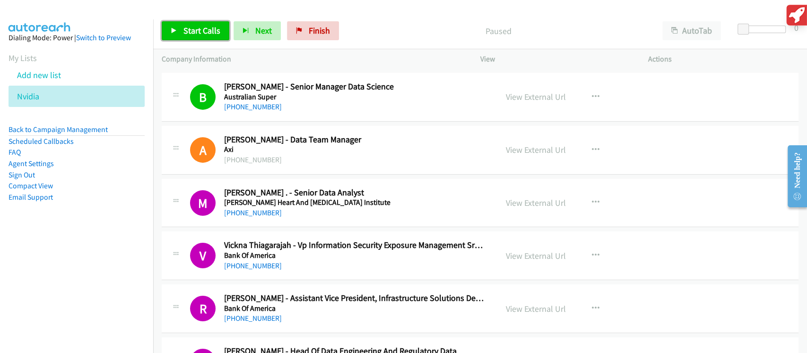
click at [197, 33] on span "Start Calls" at bounding box center [201, 30] width 37 height 11
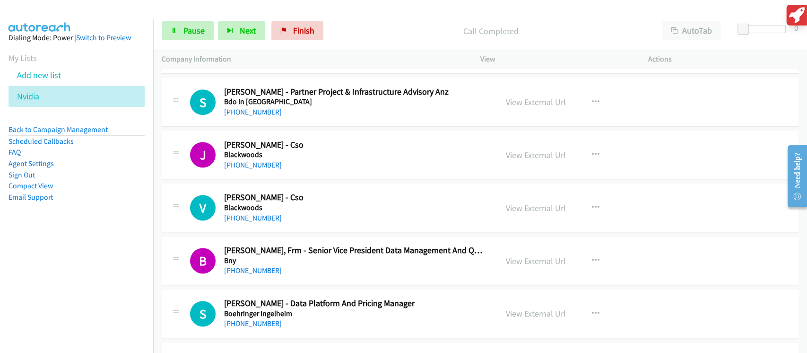
scroll to position [2773, 0]
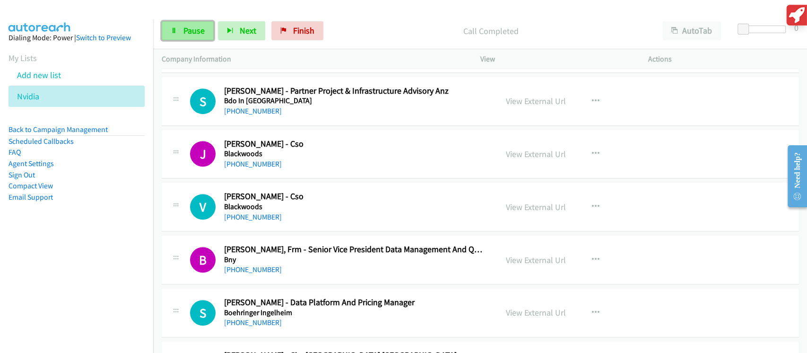
click at [190, 38] on link "Pause" at bounding box center [188, 30] width 52 height 19
click at [187, 42] on div "Start Calls Pause Next Finish Paused AutoTab AutoTab 0" at bounding box center [480, 31] width 654 height 36
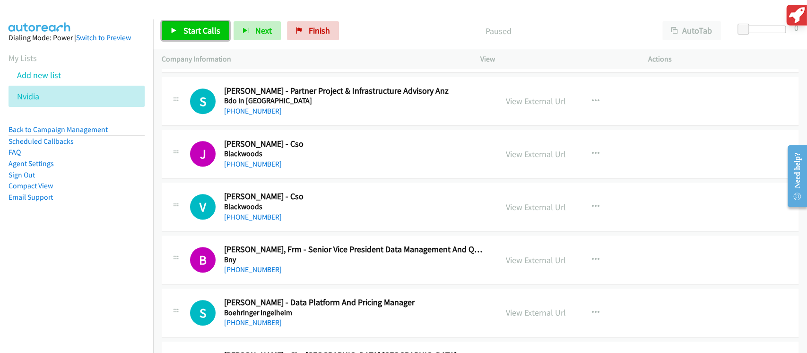
click at [195, 35] on span "Start Calls" at bounding box center [201, 30] width 37 height 11
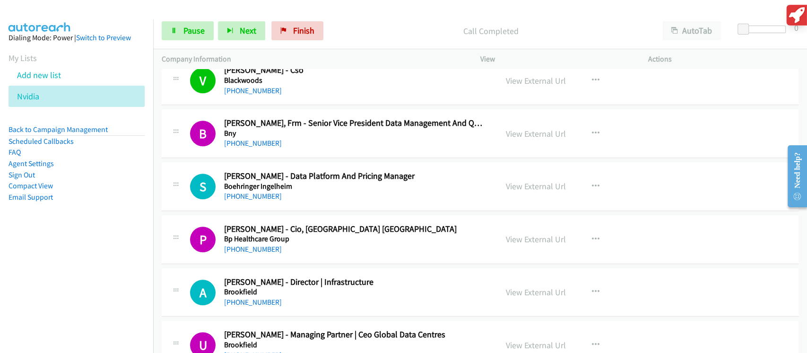
scroll to position [2962, 0]
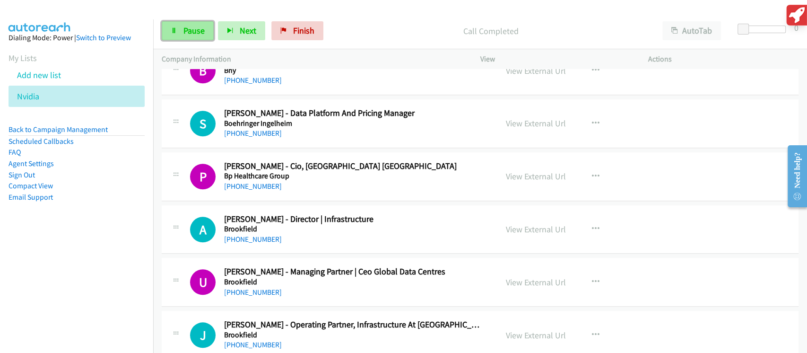
click at [177, 28] on link "Pause" at bounding box center [188, 30] width 52 height 19
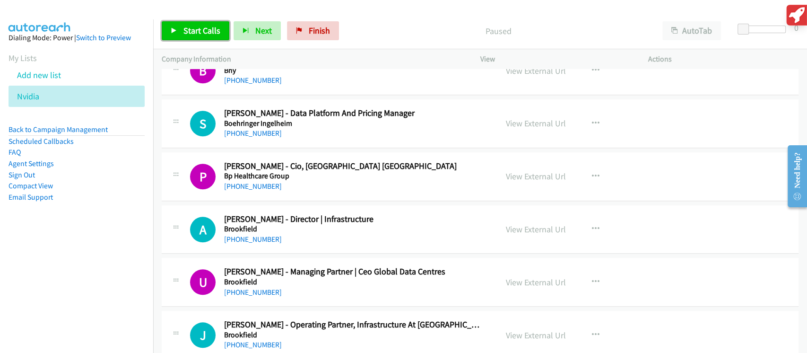
click at [177, 28] on link "Start Calls" at bounding box center [196, 30] width 68 height 19
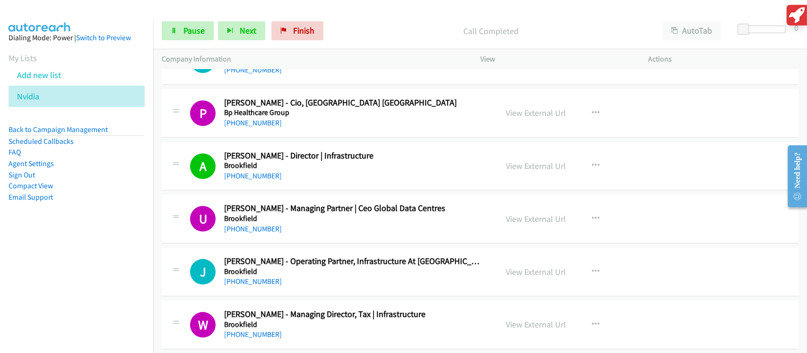
scroll to position [3088, 0]
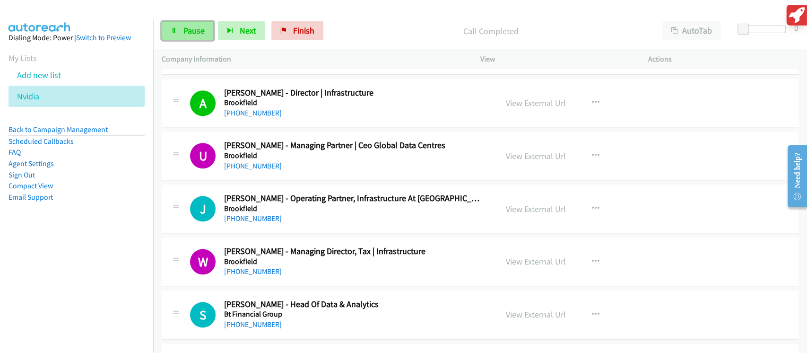
click at [199, 33] on span "Pause" at bounding box center [193, 30] width 21 height 11
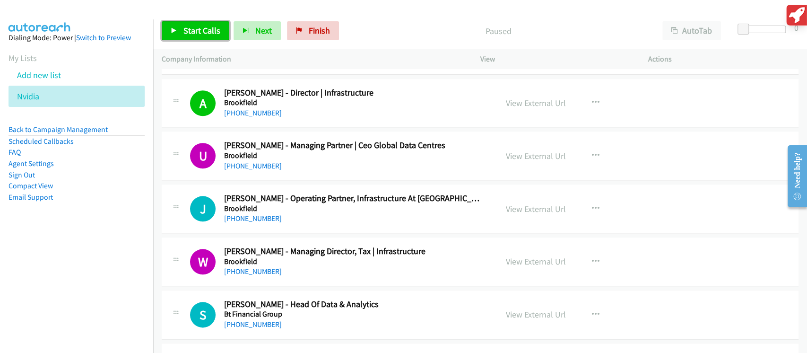
click at [205, 36] on span "Start Calls" at bounding box center [201, 30] width 37 height 11
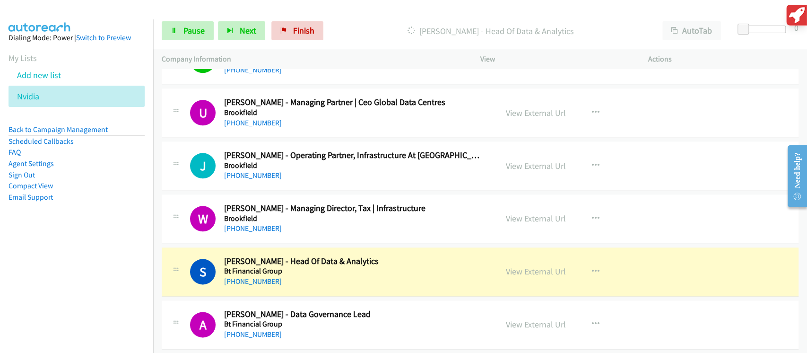
scroll to position [3151, 0]
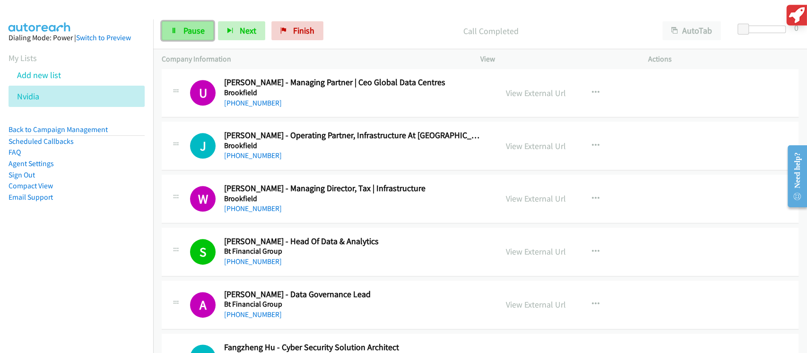
click at [182, 40] on link "Pause" at bounding box center [188, 30] width 52 height 19
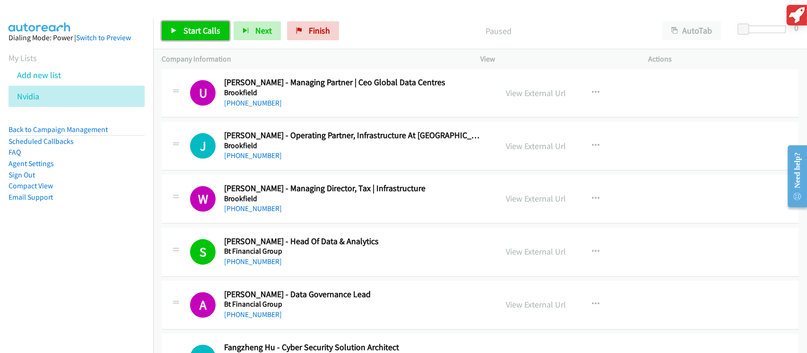
click at [186, 33] on span "Start Calls" at bounding box center [201, 30] width 37 height 11
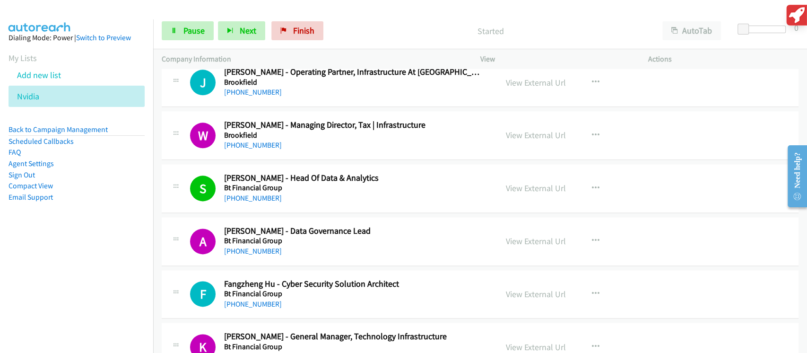
scroll to position [3277, 0]
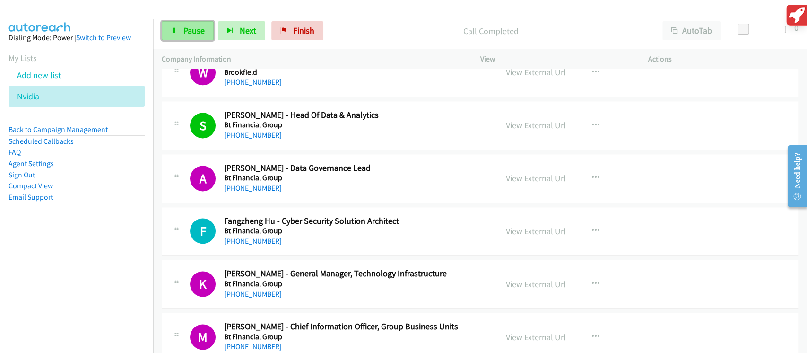
click at [193, 22] on link "Pause" at bounding box center [188, 30] width 52 height 19
click at [188, 35] on span "Start Calls" at bounding box center [179, 45] width 17 height 20
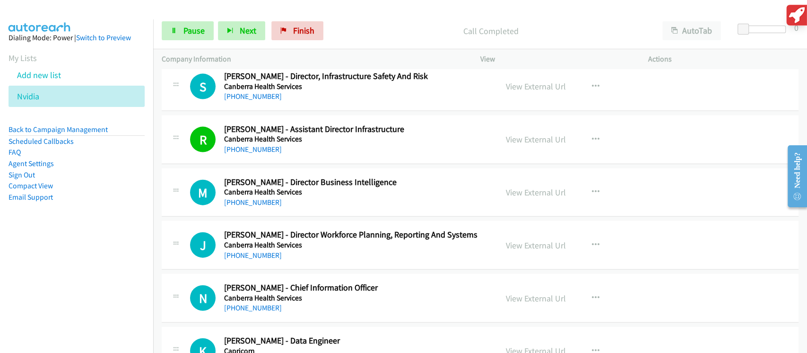
scroll to position [3907, 0]
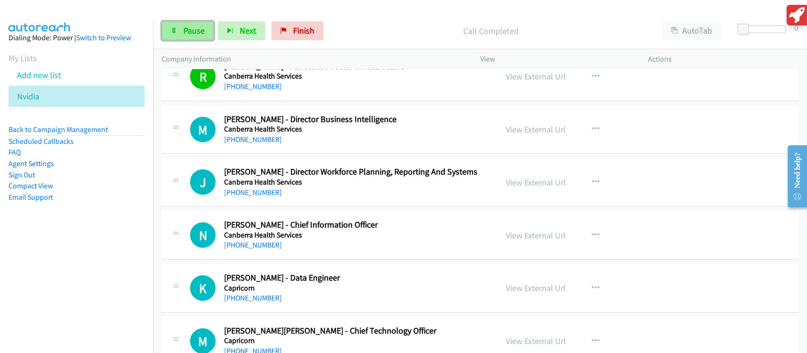
click at [185, 34] on span "Pause" at bounding box center [193, 30] width 21 height 11
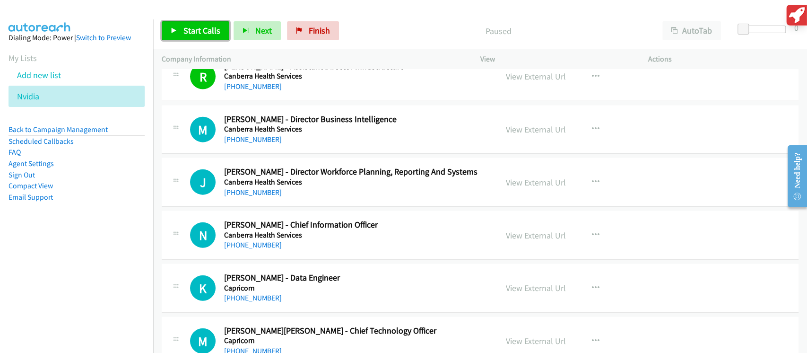
click at [185, 35] on span "Start Calls" at bounding box center [201, 30] width 37 height 11
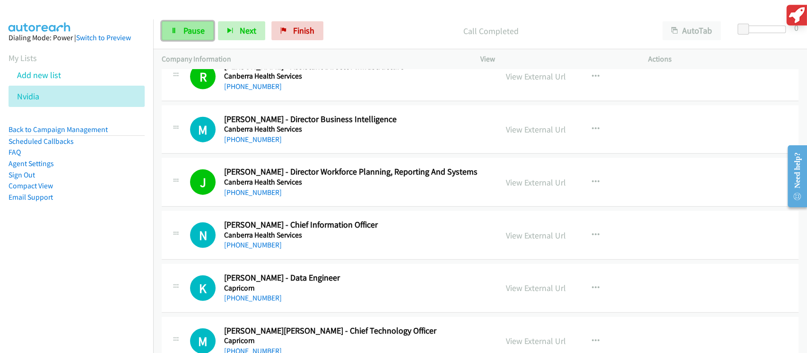
click at [196, 40] on link "Pause" at bounding box center [188, 30] width 52 height 19
click at [194, 38] on div "Start Calls Pause Next Finish" at bounding box center [245, 30] width 166 height 19
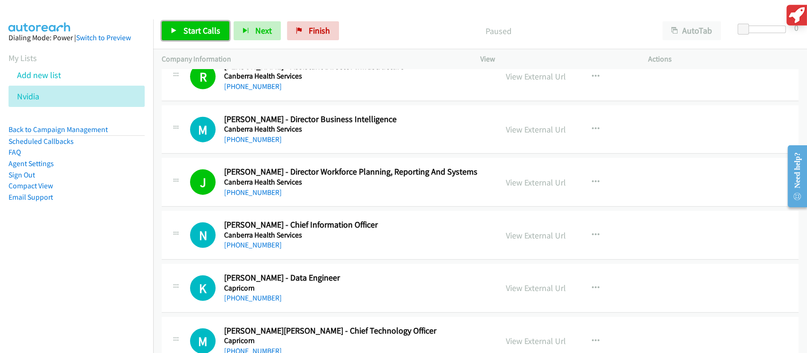
click at [200, 28] on span "Start Calls" at bounding box center [201, 30] width 37 height 11
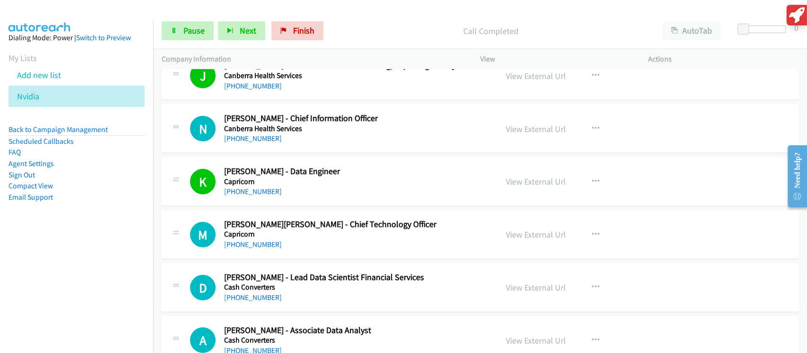
scroll to position [4033, 0]
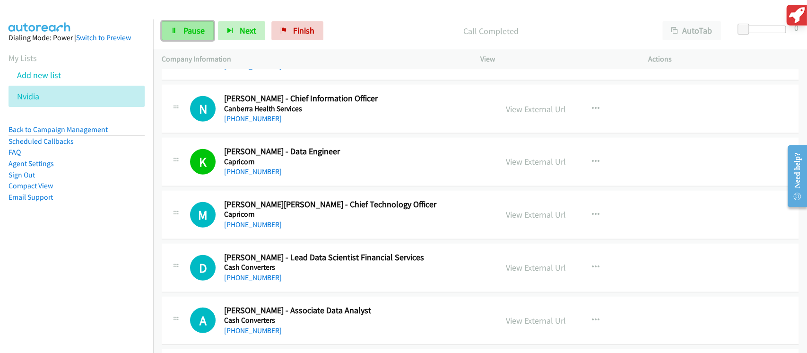
click at [206, 34] on link "Pause" at bounding box center [188, 30] width 52 height 19
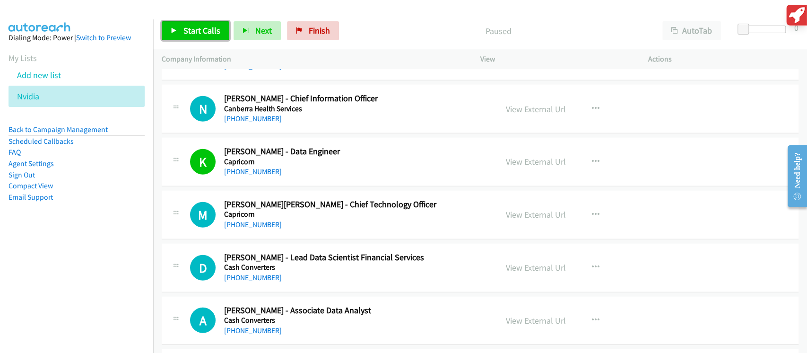
click at [205, 36] on link "Start Calls" at bounding box center [196, 30] width 68 height 19
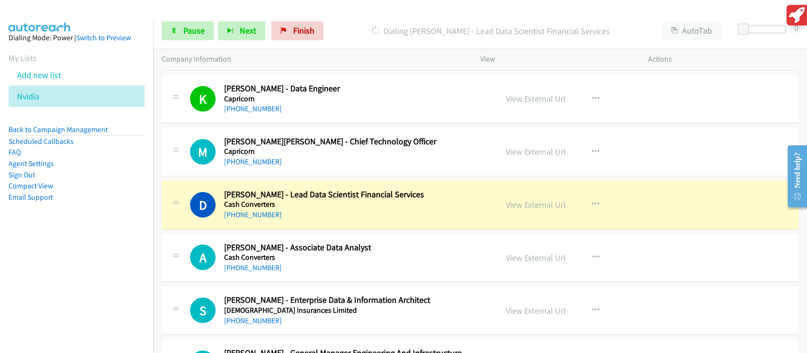
scroll to position [4160, 0]
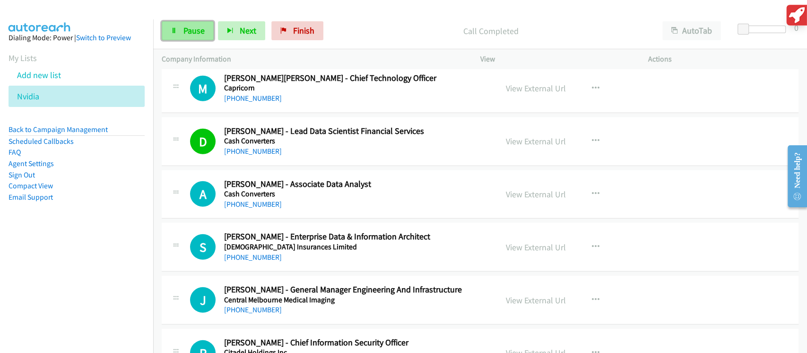
click at [206, 31] on link "Pause" at bounding box center [188, 30] width 52 height 19
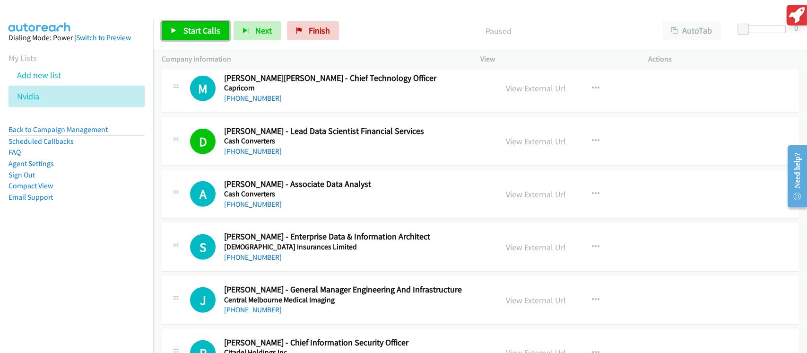
click at [206, 31] on span "Start Calls" at bounding box center [201, 30] width 37 height 11
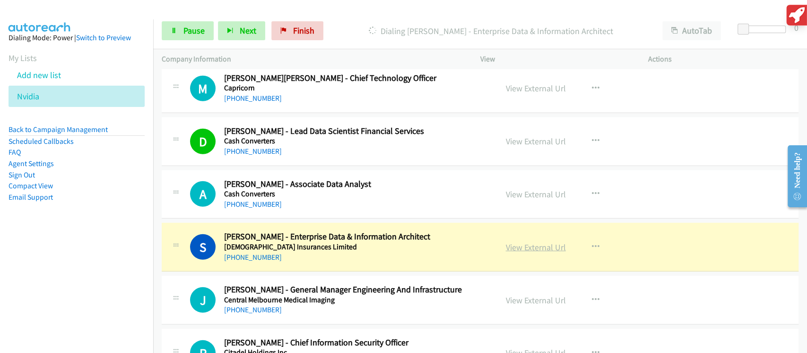
click at [519, 244] on link "View External Url" at bounding box center [536, 247] width 60 height 11
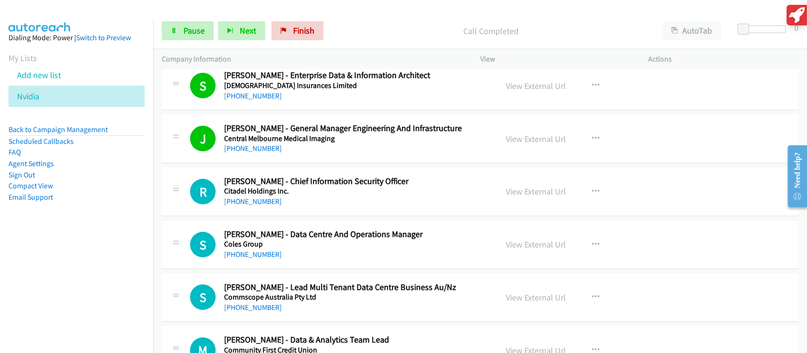
scroll to position [4349, 0]
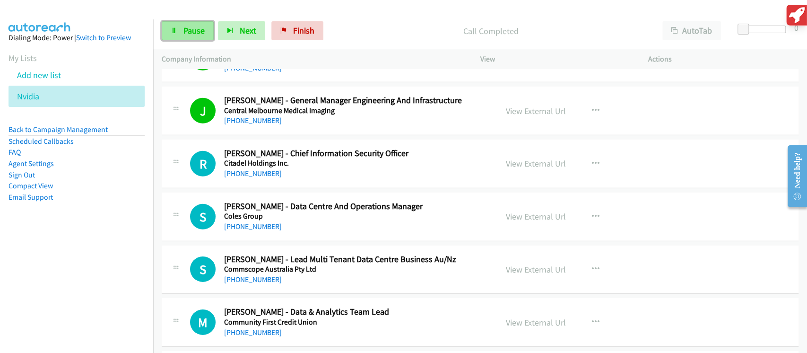
click at [190, 28] on span "Pause" at bounding box center [193, 30] width 21 height 11
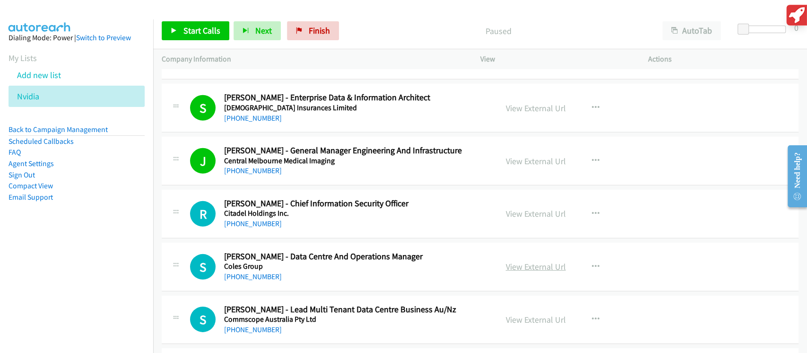
scroll to position [4223, 0]
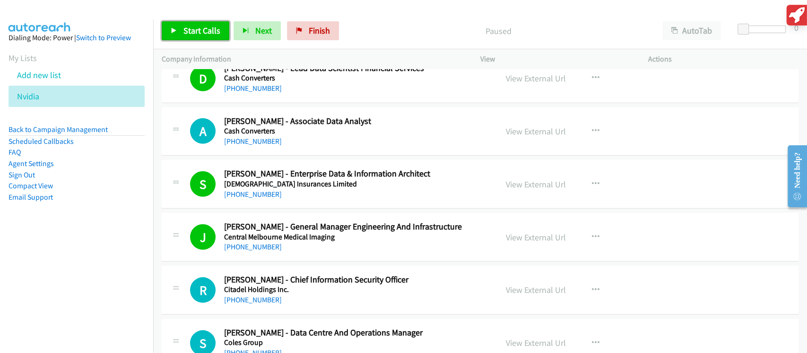
click at [212, 28] on span "Start Calls" at bounding box center [201, 30] width 37 height 11
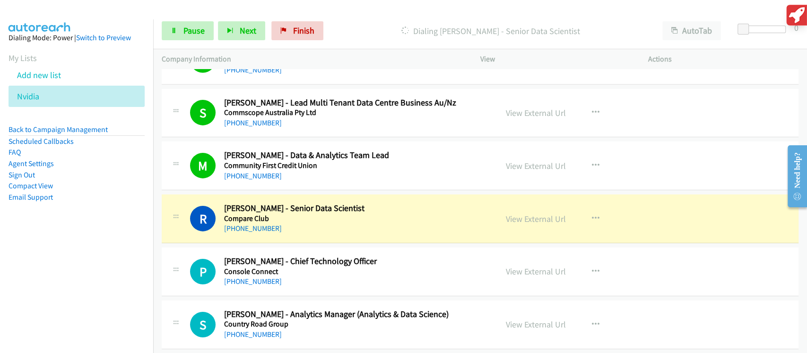
scroll to position [4601, 0]
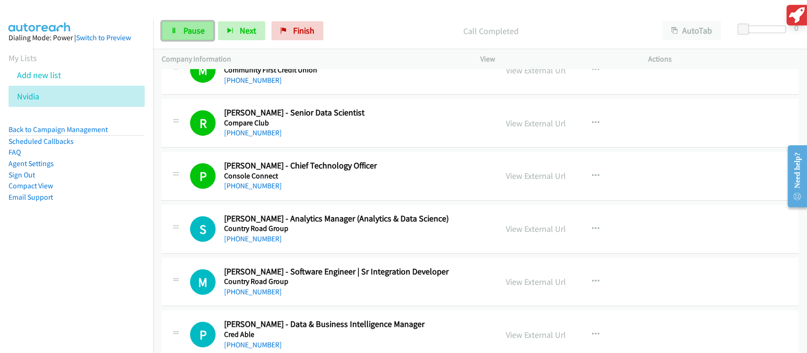
click at [197, 35] on span "Pause" at bounding box center [193, 30] width 21 height 11
click at [197, 35] on div "Start Calls Pause Next Finish" at bounding box center [245, 30] width 166 height 19
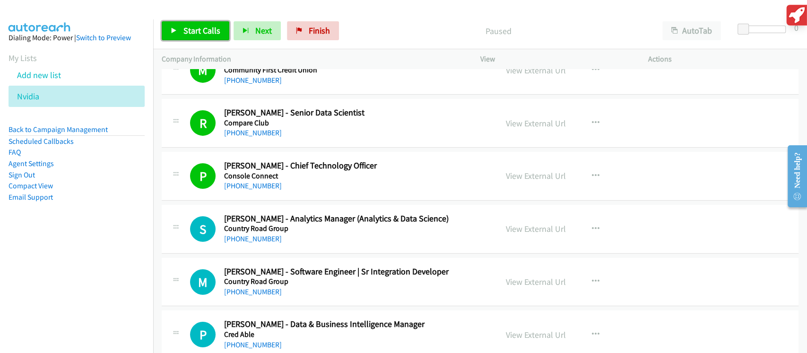
click at [199, 29] on span "Start Calls" at bounding box center [201, 30] width 37 height 11
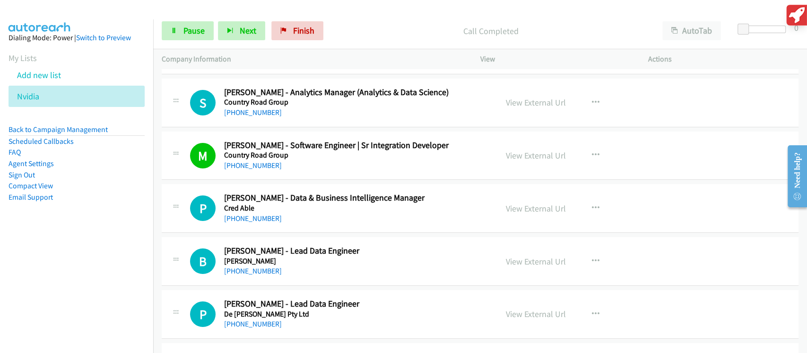
scroll to position [4664, 0]
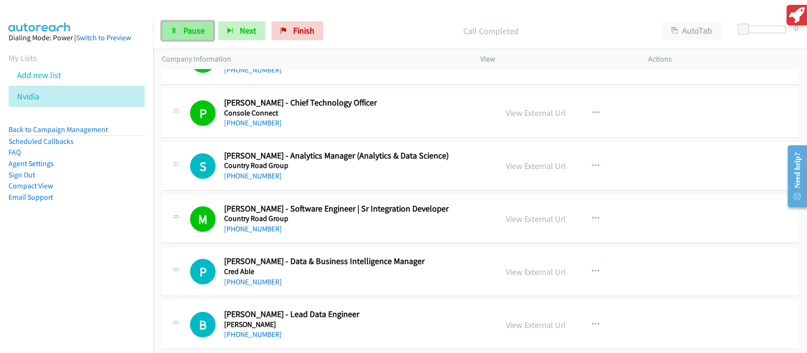
click at [192, 34] on span "Pause" at bounding box center [193, 30] width 21 height 11
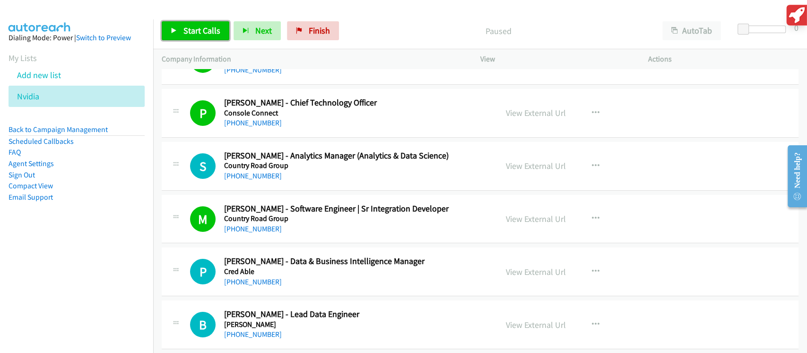
click at [192, 34] on span "Start Calls" at bounding box center [201, 30] width 37 height 11
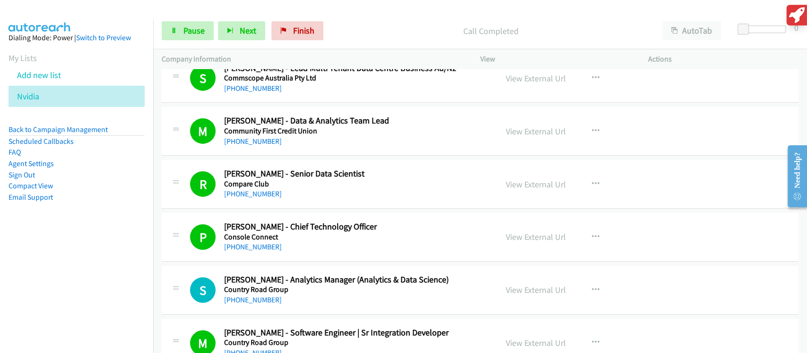
scroll to position [4601, 0]
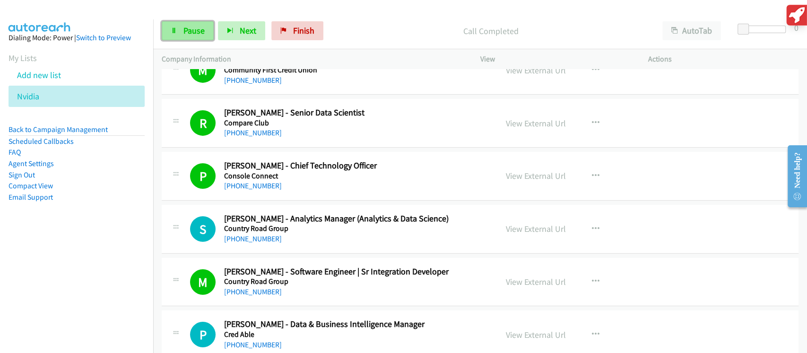
click at [189, 36] on link "Pause" at bounding box center [188, 30] width 52 height 19
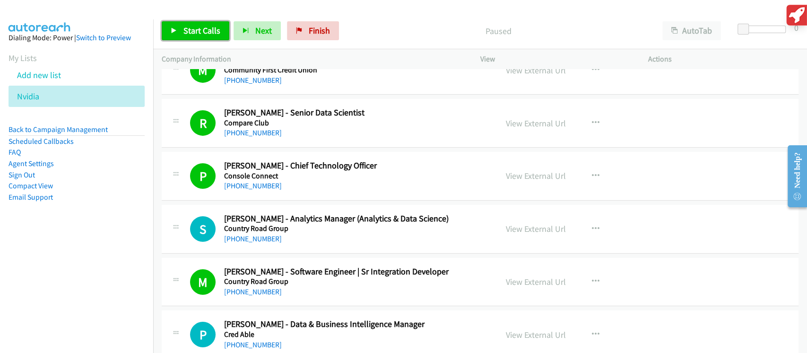
click at [189, 36] on span "Start Calls" at bounding box center [201, 30] width 37 height 11
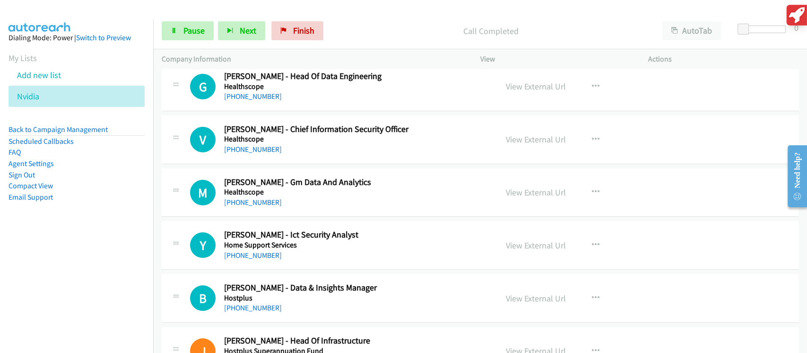
scroll to position [7059, 0]
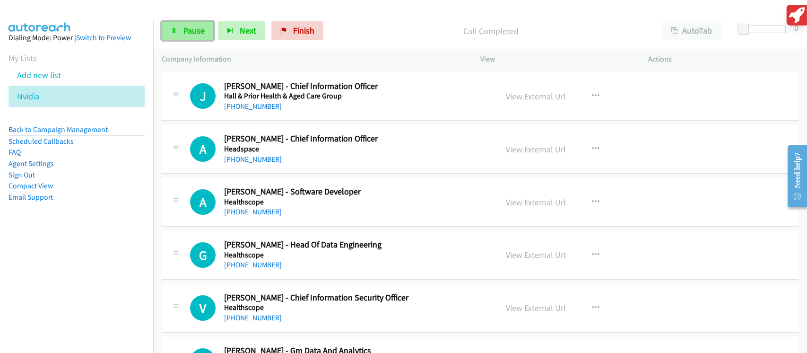
click at [200, 33] on span "Pause" at bounding box center [193, 30] width 21 height 11
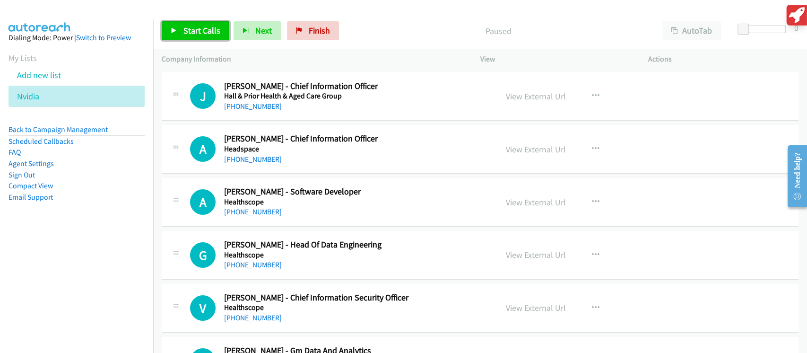
click at [200, 33] on span "Start Calls" at bounding box center [201, 30] width 37 height 11
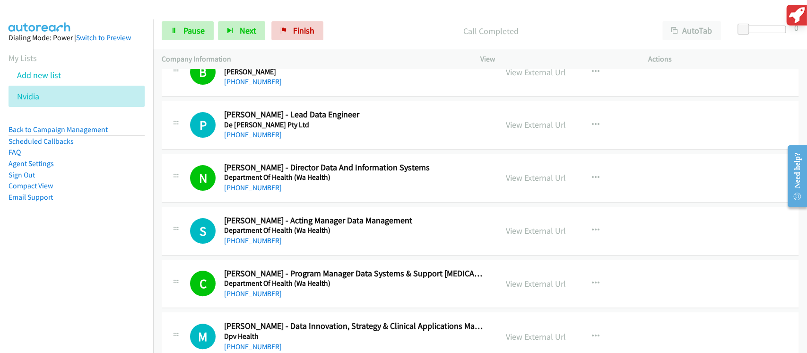
scroll to position [4979, 0]
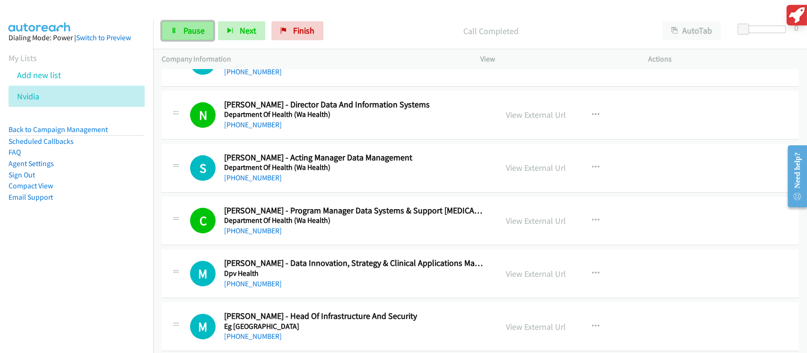
click at [187, 32] on span "Pause" at bounding box center [193, 30] width 21 height 11
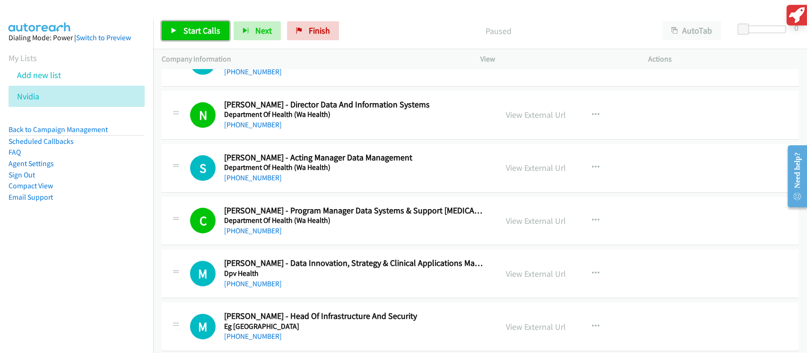
click at [188, 32] on span "Start Calls" at bounding box center [201, 30] width 37 height 11
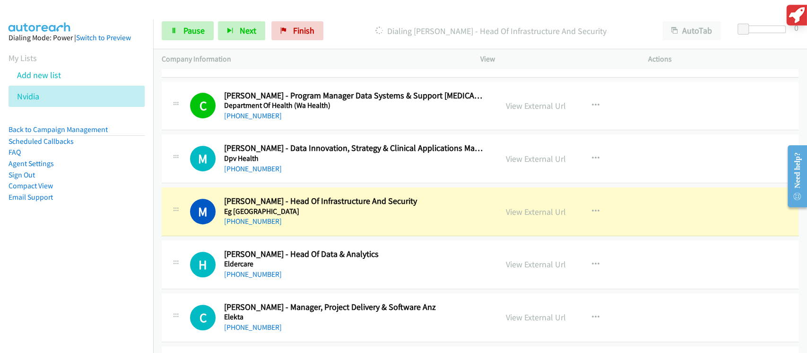
scroll to position [5105, 0]
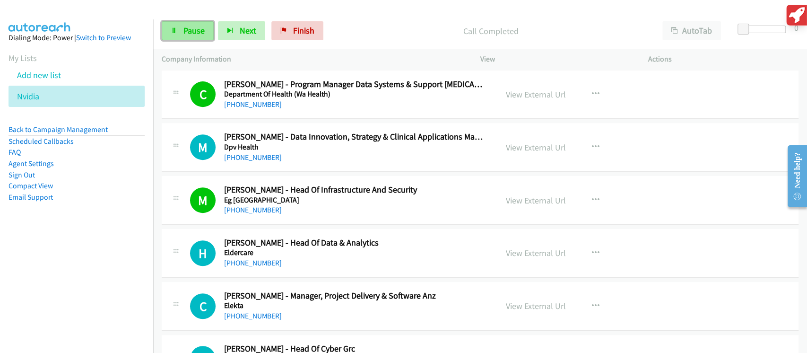
click at [197, 33] on span "Pause" at bounding box center [193, 30] width 21 height 11
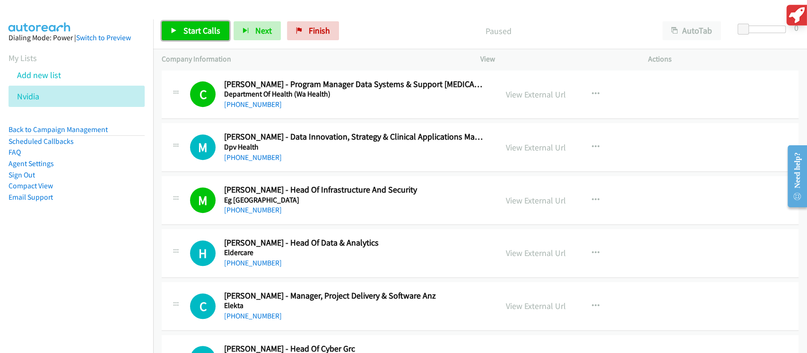
click at [197, 33] on span "Start Calls" at bounding box center [201, 30] width 37 height 11
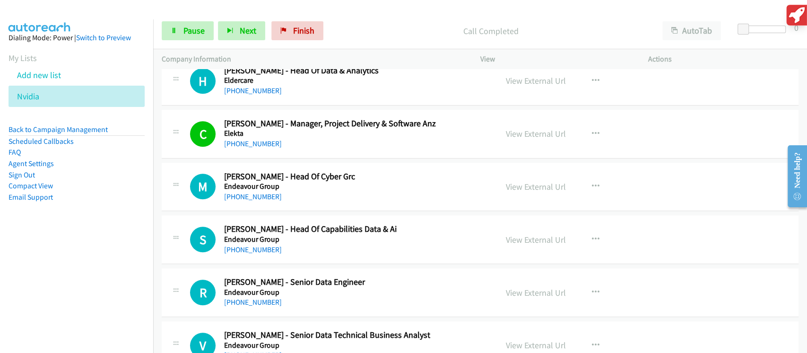
scroll to position [5294, 0]
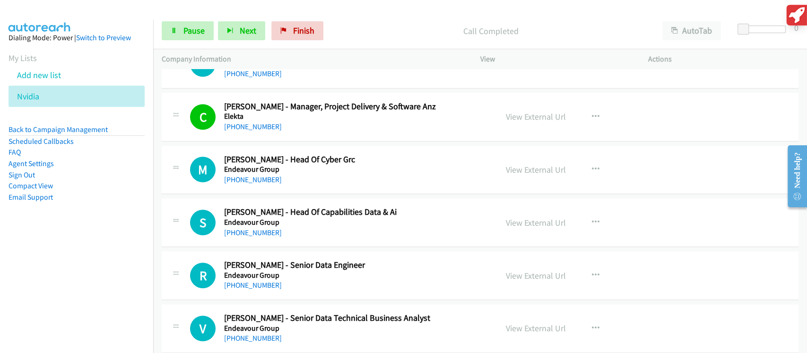
click at [326, 167] on h5 "Endeavour Group" at bounding box center [354, 168] width 260 height 9
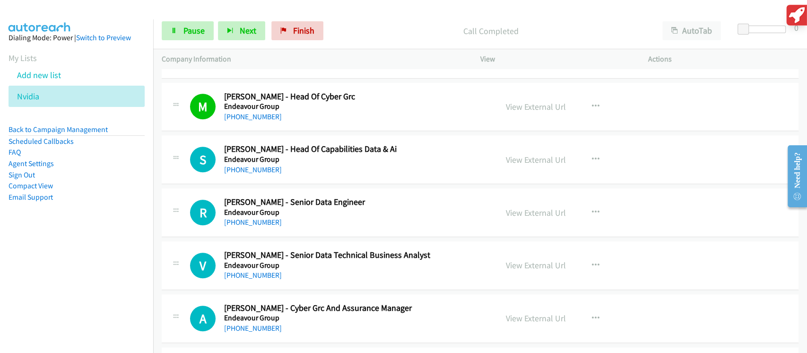
scroll to position [5420, 0]
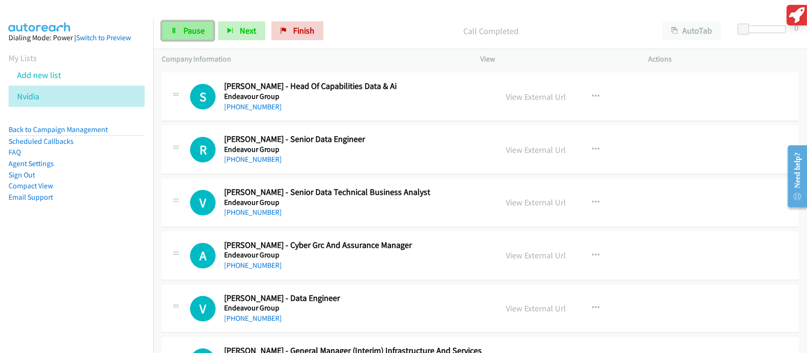
click at [190, 32] on span "Pause" at bounding box center [193, 30] width 21 height 11
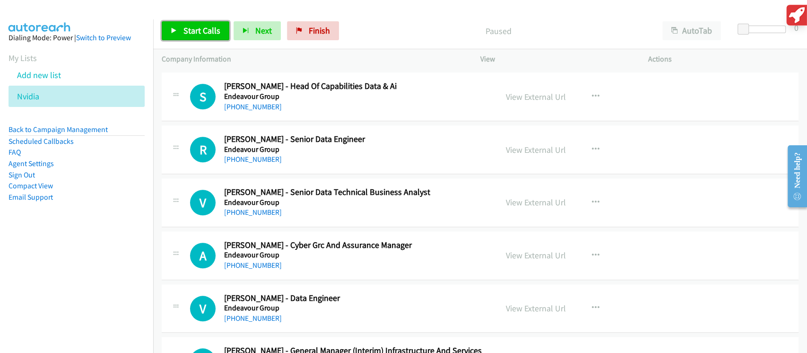
click at [190, 32] on span "Start Calls" at bounding box center [201, 30] width 37 height 11
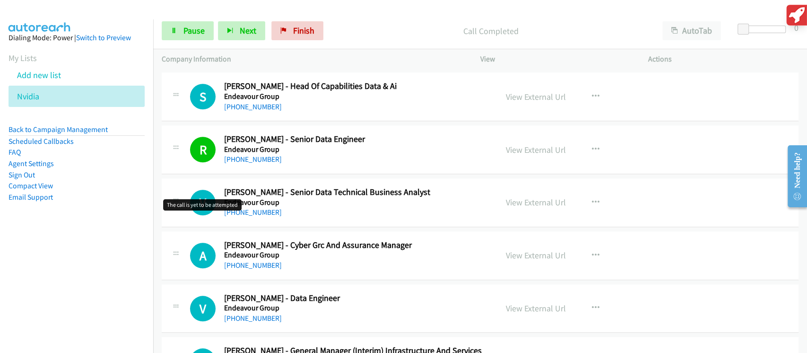
scroll to position [5483, 0]
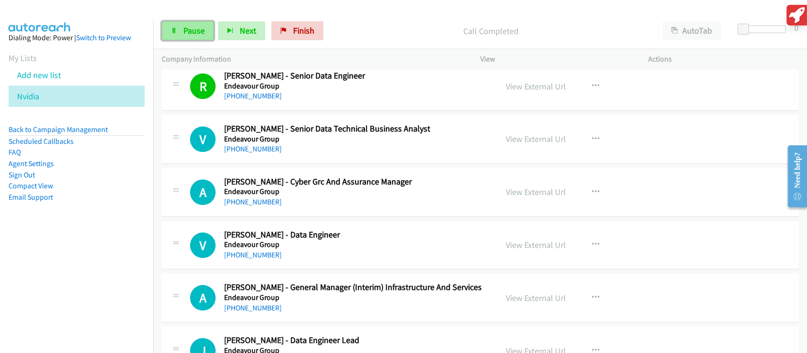
click at [180, 31] on link "Pause" at bounding box center [188, 30] width 52 height 19
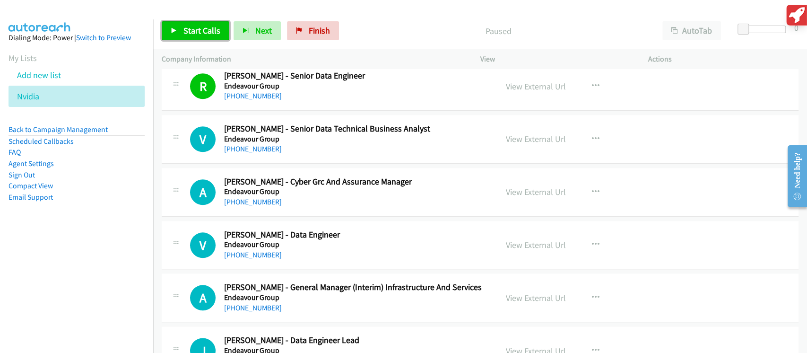
click at [180, 31] on link "Start Calls" at bounding box center [196, 30] width 68 height 19
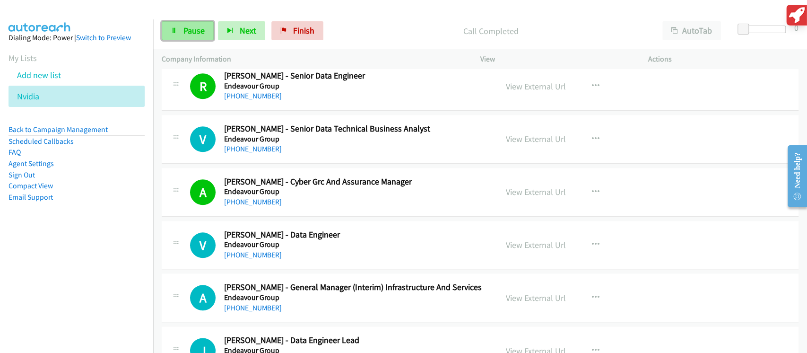
click at [185, 34] on span "Pause" at bounding box center [193, 30] width 21 height 11
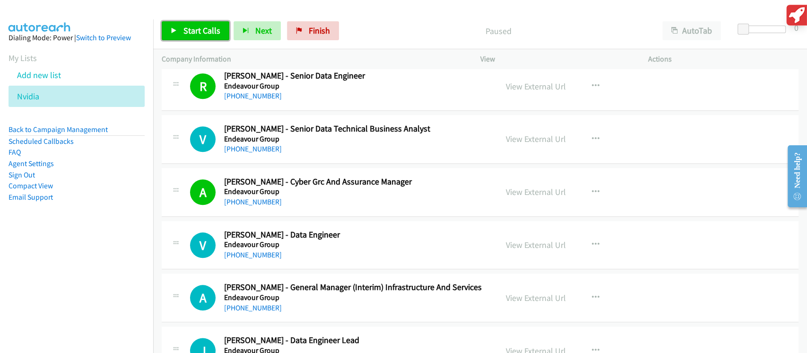
click at [185, 34] on span "Start Calls" at bounding box center [201, 30] width 37 height 11
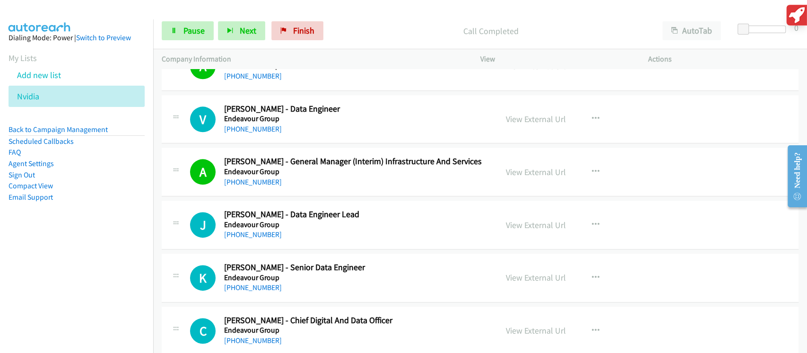
scroll to position [5672, 0]
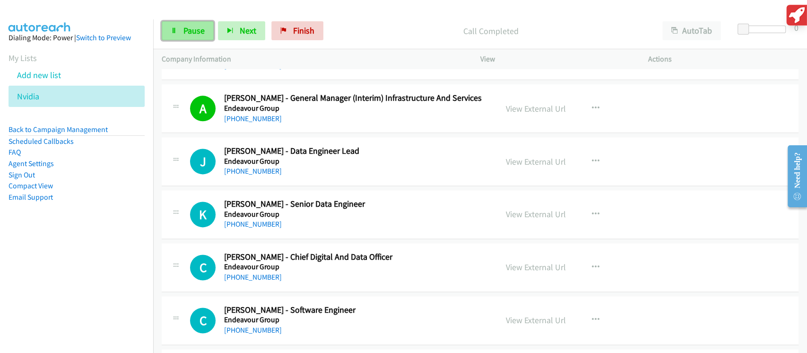
click at [176, 30] on icon at bounding box center [174, 31] width 7 height 7
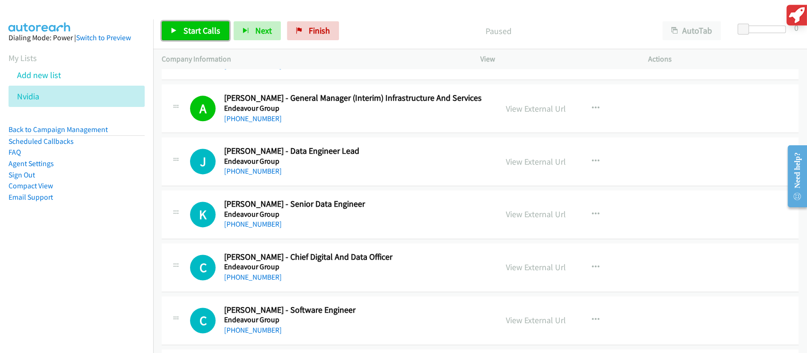
click at [200, 30] on span "Start Calls" at bounding box center [201, 30] width 37 height 11
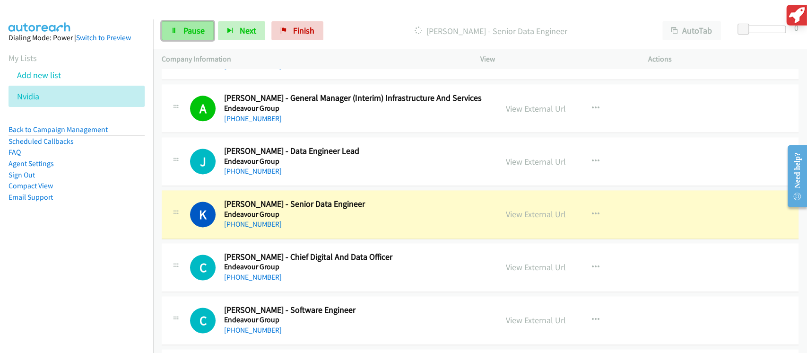
click at [187, 29] on span "Pause" at bounding box center [193, 30] width 21 height 11
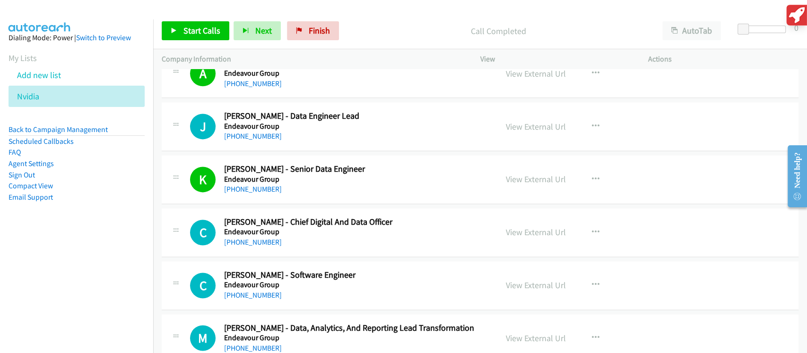
scroll to position [5735, 0]
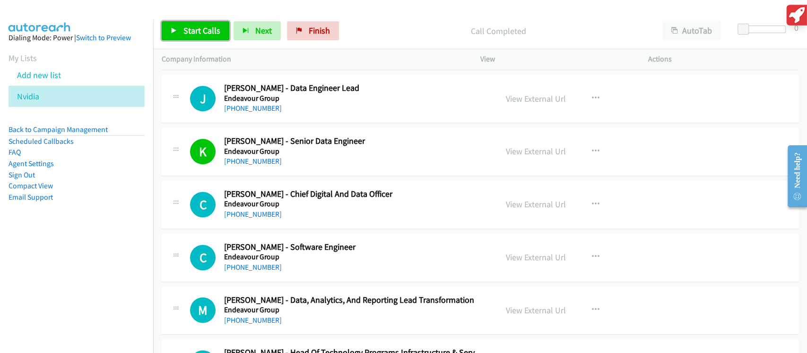
click at [193, 36] on link "Start Calls" at bounding box center [196, 30] width 68 height 19
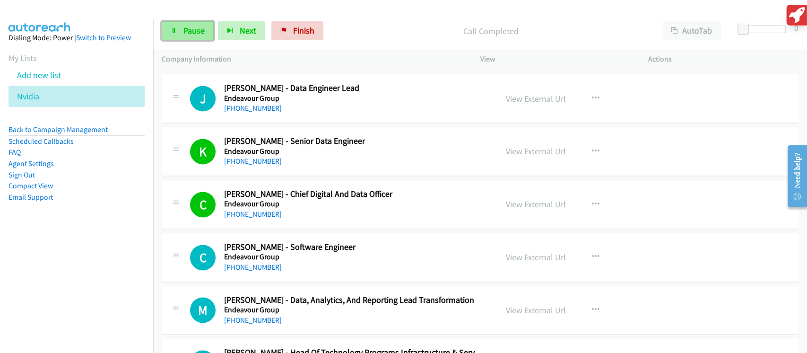
click at [197, 30] on span "Pause" at bounding box center [193, 30] width 21 height 11
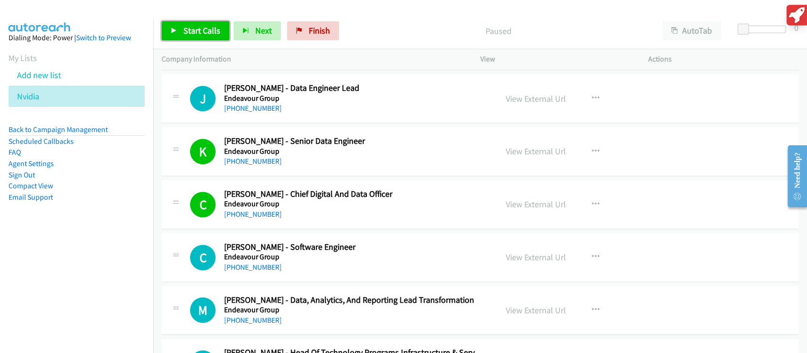
click at [197, 30] on span "Start Calls" at bounding box center [201, 30] width 37 height 11
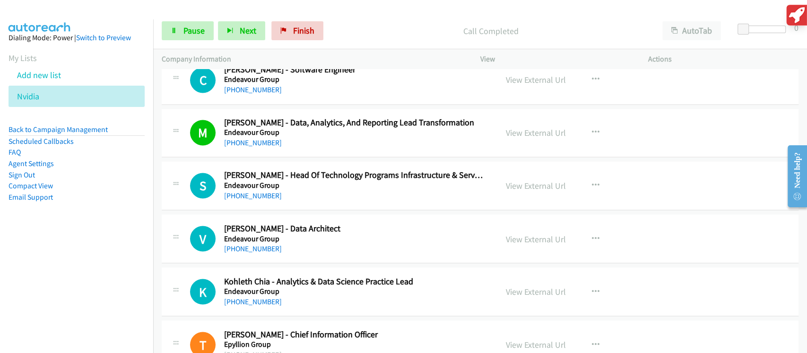
scroll to position [5924, 0]
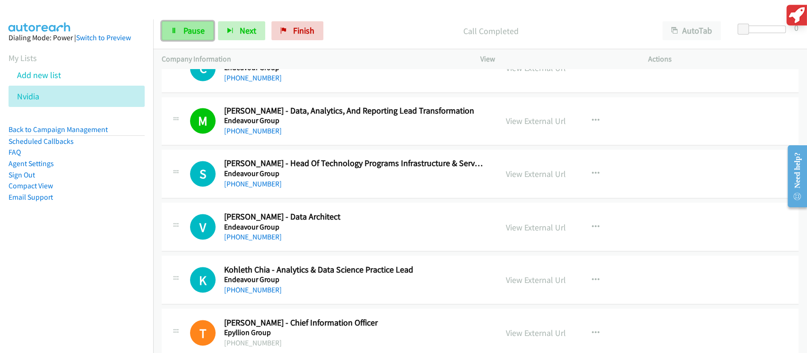
click at [189, 30] on span "Pause" at bounding box center [193, 30] width 21 height 11
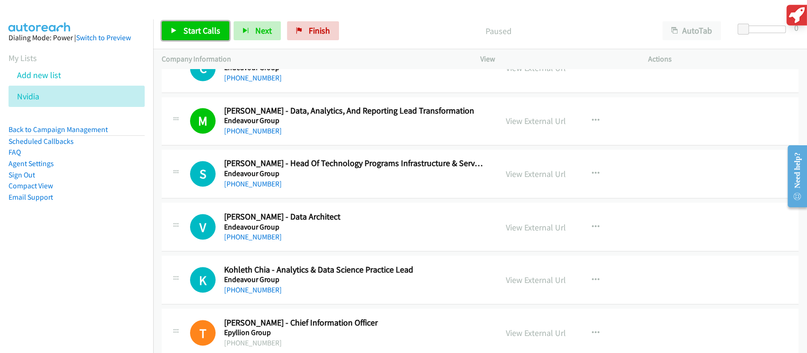
click at [189, 30] on span "Start Calls" at bounding box center [201, 30] width 37 height 11
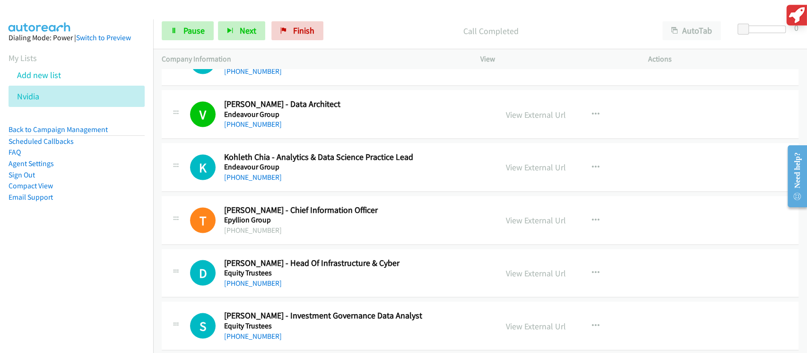
scroll to position [6113, 0]
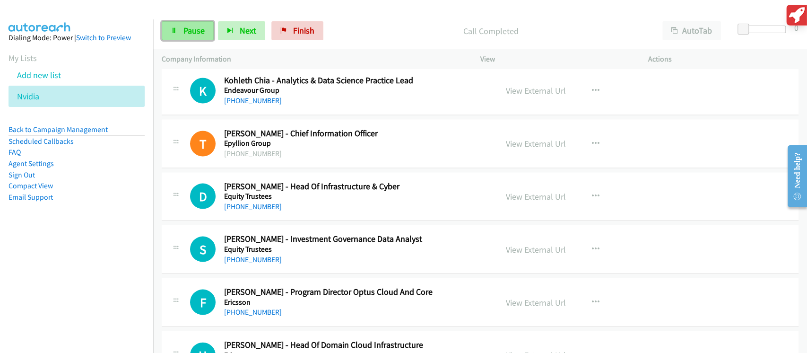
click at [195, 34] on span "Pause" at bounding box center [193, 30] width 21 height 11
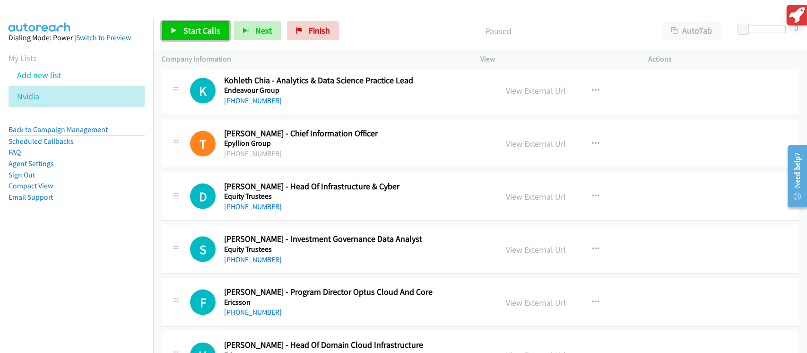
click at [209, 32] on span "Start Calls" at bounding box center [201, 30] width 37 height 11
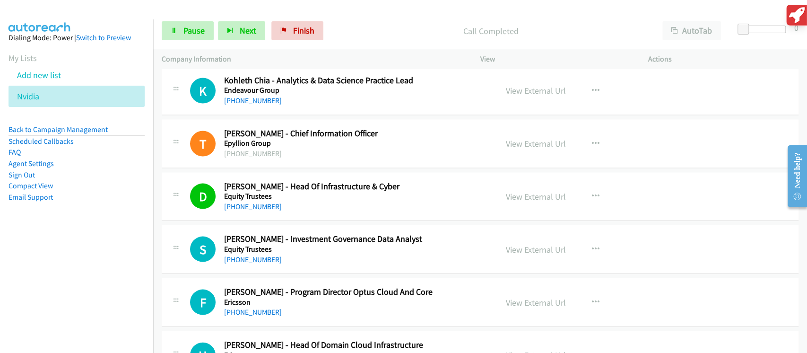
scroll to position [6176, 0]
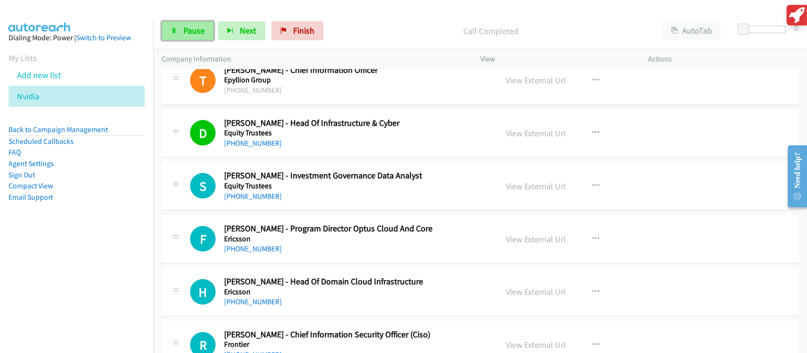
click at [200, 32] on span "Pause" at bounding box center [193, 30] width 21 height 11
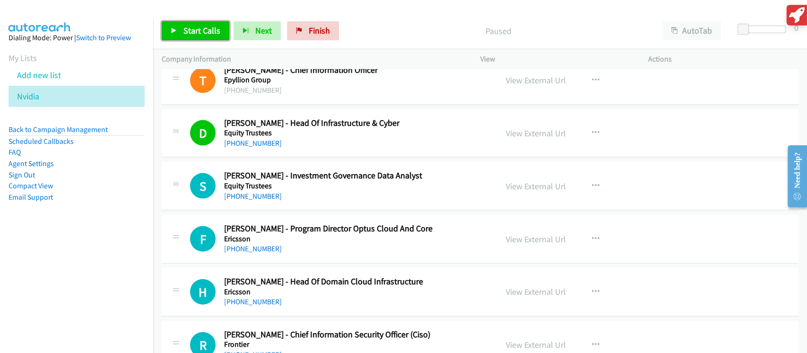
click at [200, 32] on span "Start Calls" at bounding box center [201, 30] width 37 height 11
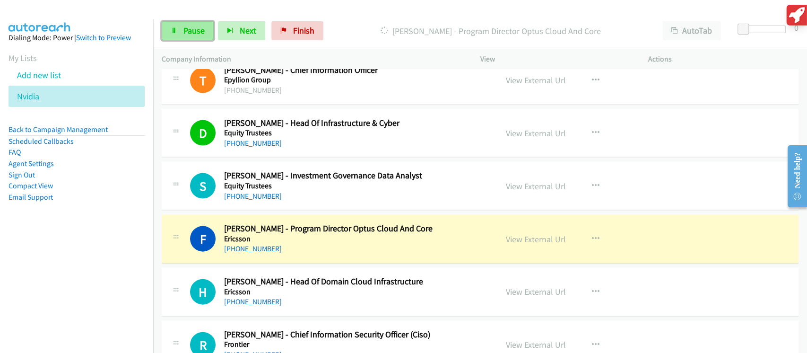
click at [189, 27] on span "Pause" at bounding box center [193, 30] width 21 height 11
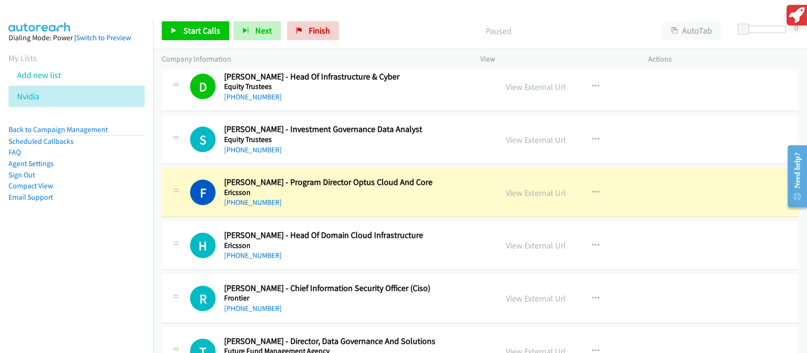
scroll to position [6240, 0]
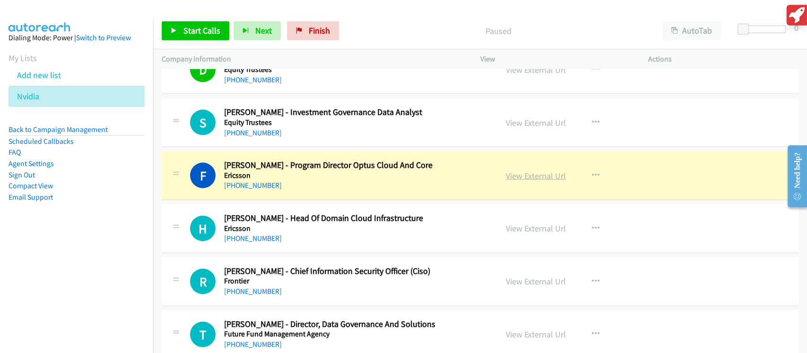
click at [532, 170] on link "View External Url" at bounding box center [536, 175] width 60 height 11
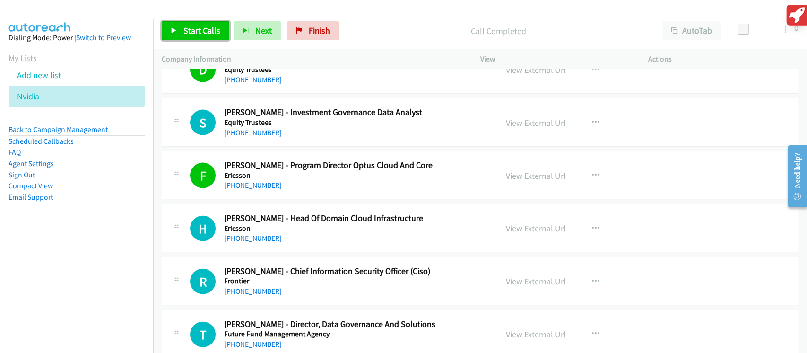
click at [184, 31] on span "Start Calls" at bounding box center [201, 30] width 37 height 11
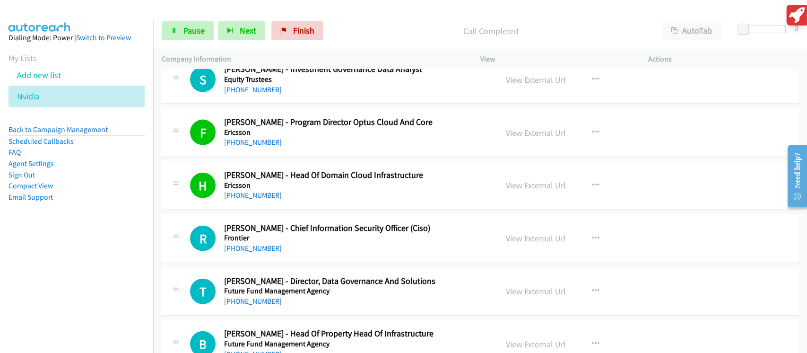
scroll to position [6302, 0]
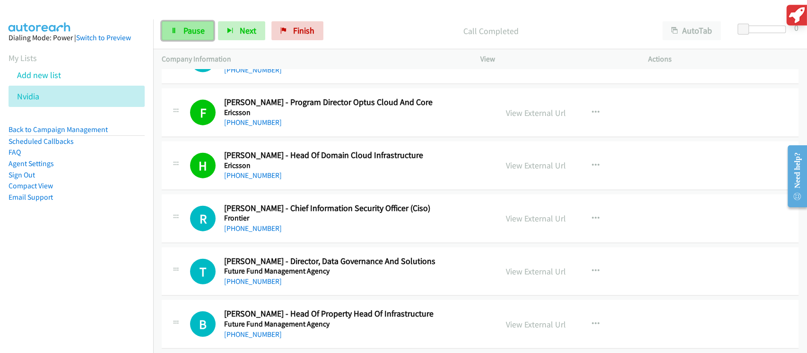
click at [186, 32] on span "Pause" at bounding box center [193, 30] width 21 height 11
click at [186, 32] on div "Start Calls Pause Next Finish" at bounding box center [253, 30] width 182 height 19
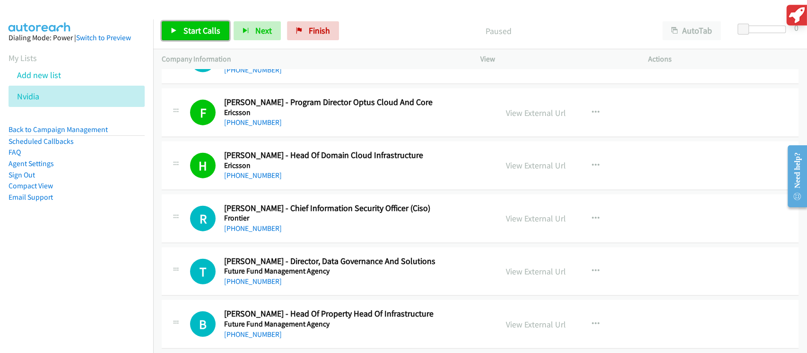
click at [186, 32] on span "Start Calls" at bounding box center [201, 30] width 37 height 11
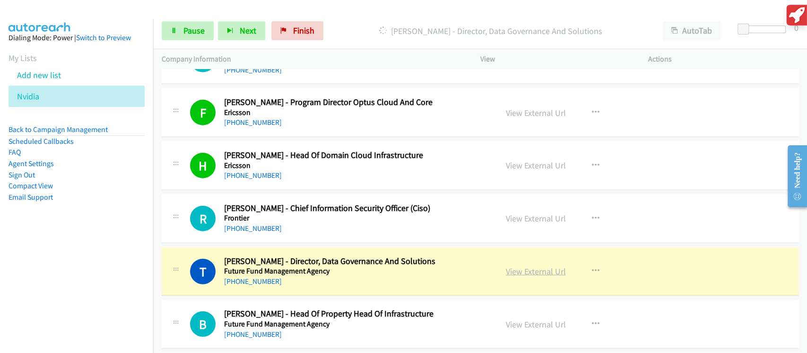
click at [522, 267] on link "View External Url" at bounding box center [536, 271] width 60 height 11
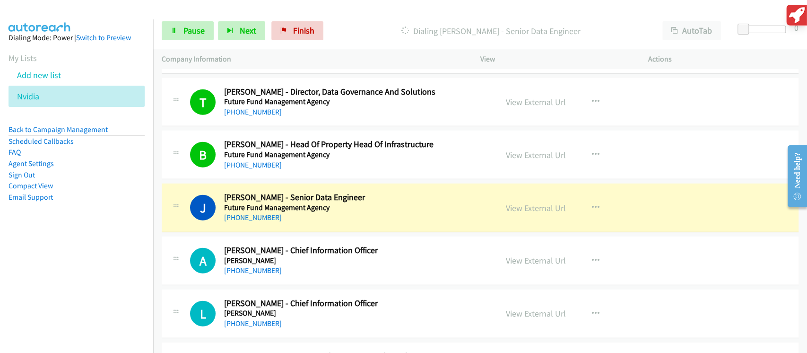
scroll to position [6554, 0]
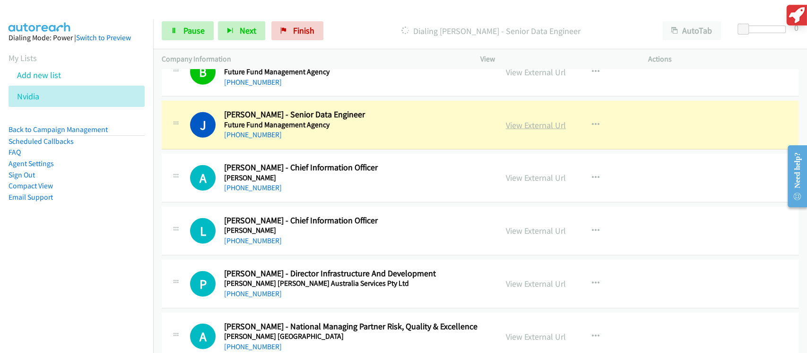
click at [524, 121] on link "View External Url" at bounding box center [536, 125] width 60 height 11
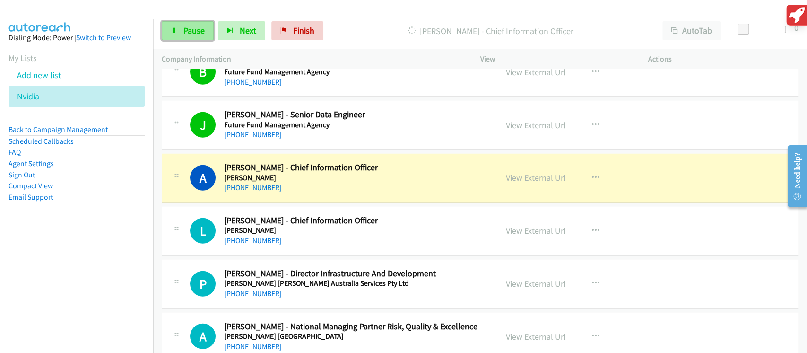
click at [185, 36] on span "Pause" at bounding box center [193, 30] width 21 height 11
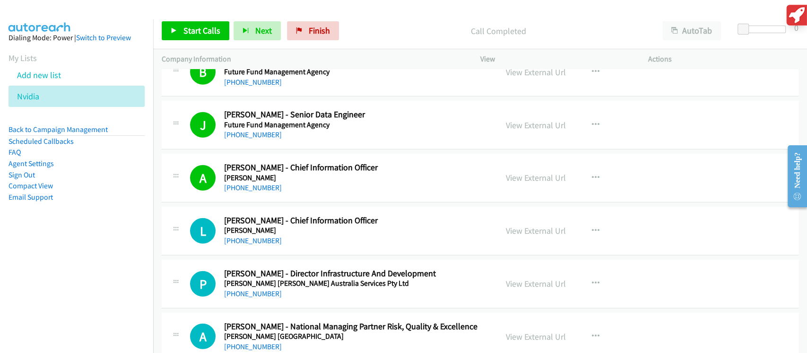
drag, startPoint x: 258, startPoint y: 93, endPoint x: 208, endPoint y: 29, distance: 81.1
click at [199, 31] on span "Start Calls" at bounding box center [201, 30] width 37 height 11
click at [208, 29] on span "Start Calls" at bounding box center [201, 30] width 37 height 11
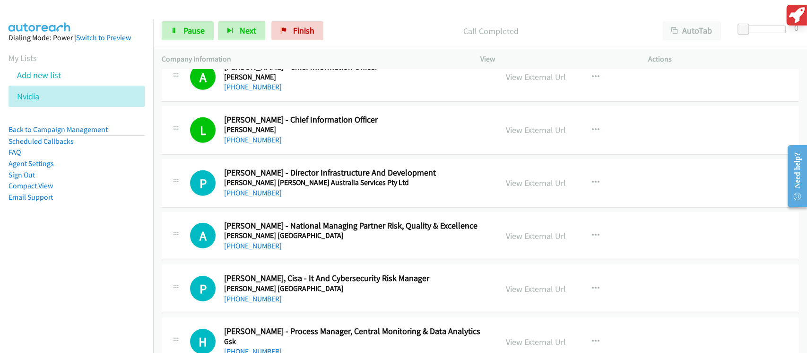
scroll to position [6681, 0]
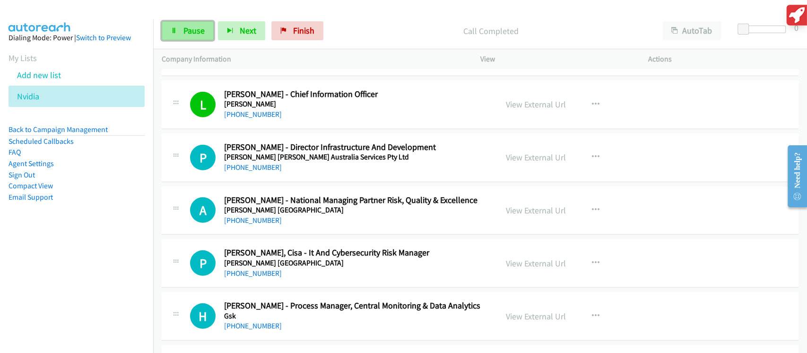
click at [196, 27] on span "Pause" at bounding box center [193, 30] width 21 height 11
click at [194, 28] on div "Start Calls Pause Next Finish" at bounding box center [245, 30] width 166 height 19
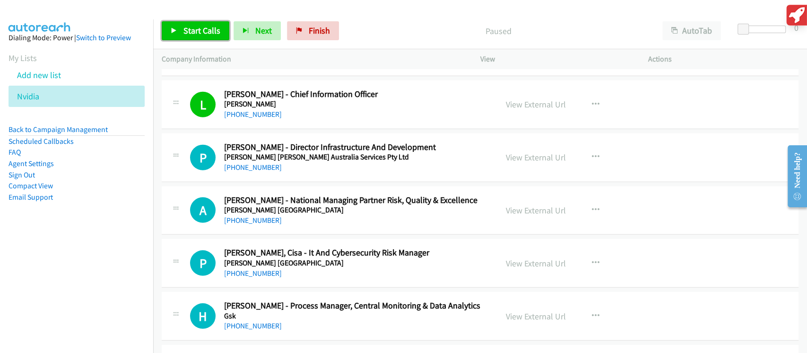
click at [201, 32] on span "Start Calls" at bounding box center [201, 30] width 37 height 11
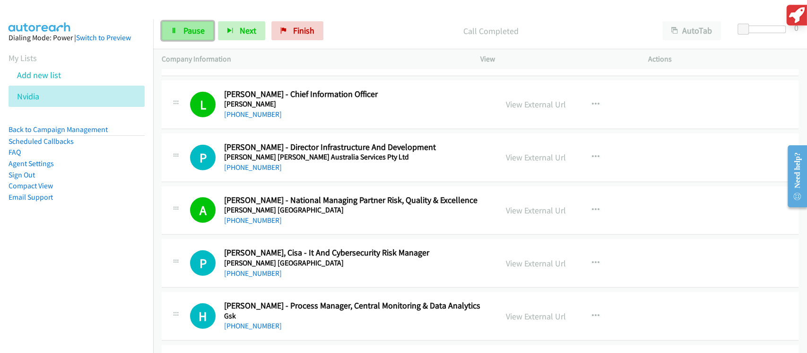
click at [193, 28] on span "Pause" at bounding box center [193, 30] width 21 height 11
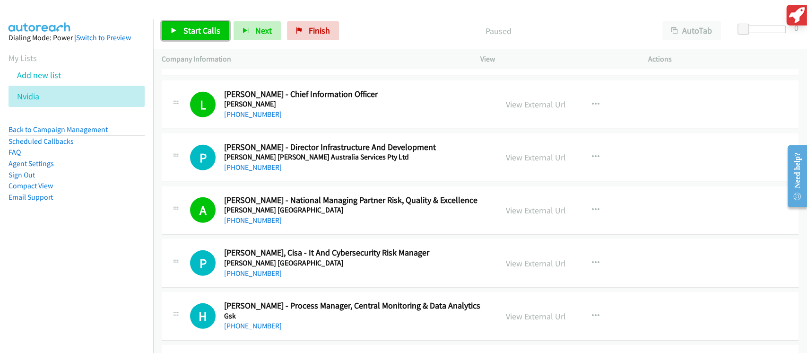
click at [193, 28] on span "Start Calls" at bounding box center [201, 30] width 37 height 11
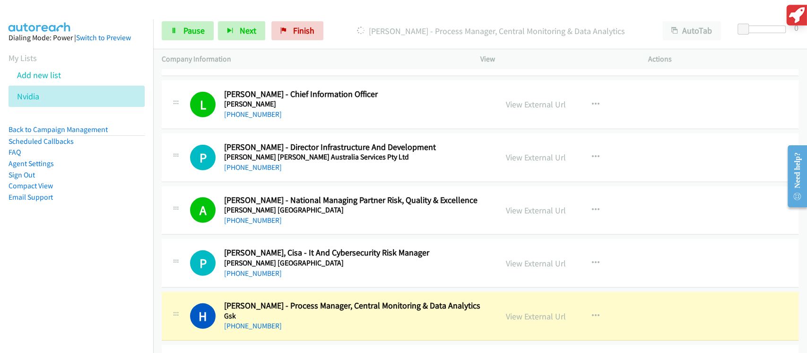
scroll to position [6870, 0]
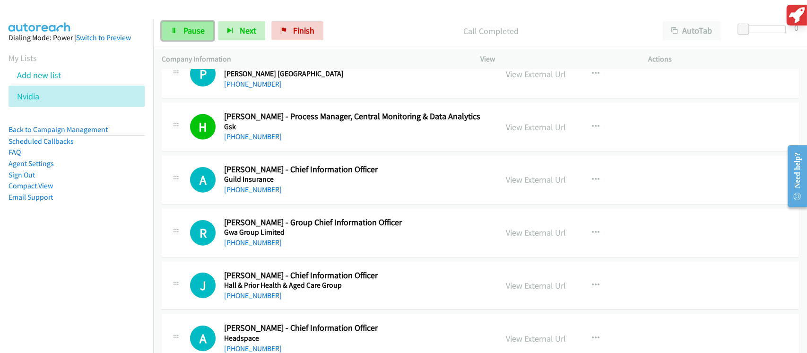
click at [189, 32] on span "Pause" at bounding box center [193, 30] width 21 height 11
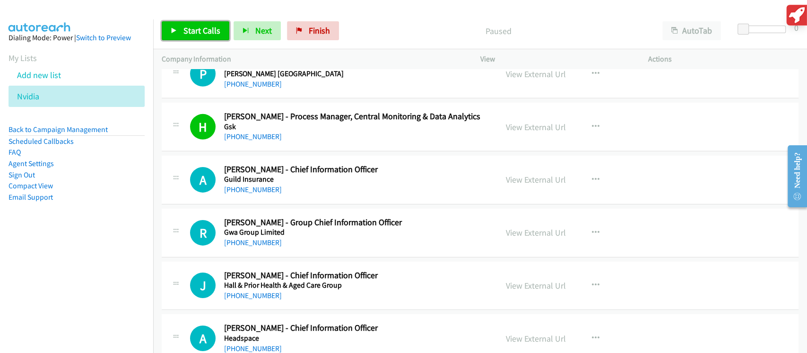
click at [189, 32] on span "Start Calls" at bounding box center [201, 30] width 37 height 11
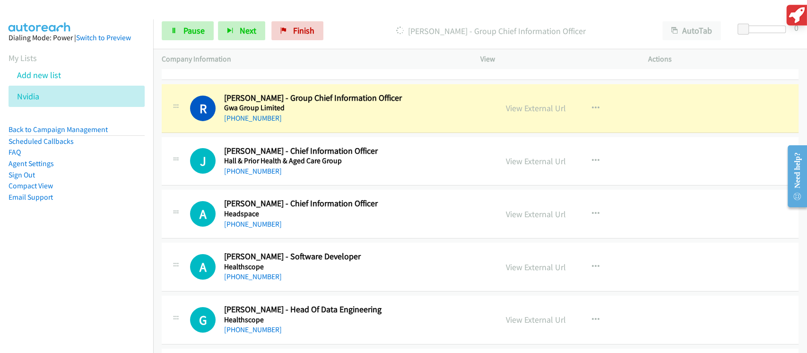
scroll to position [6996, 0]
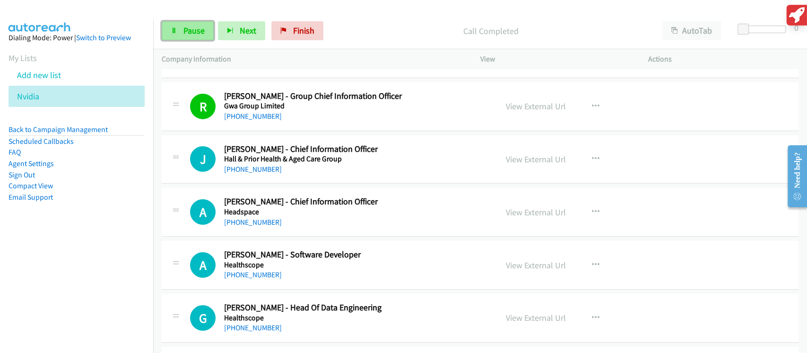
click at [194, 36] on link "Pause" at bounding box center [188, 30] width 52 height 19
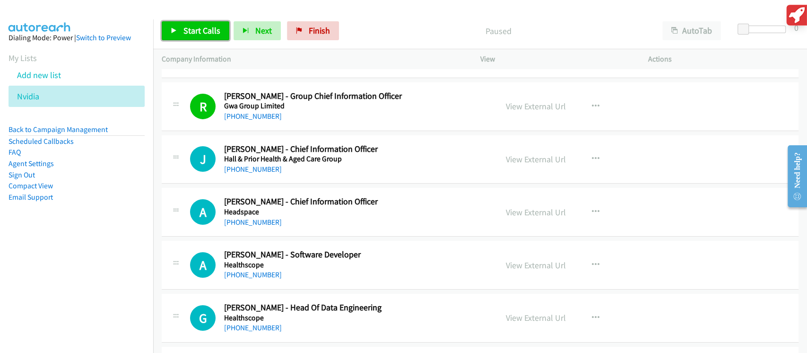
click at [194, 36] on link "Start Calls" at bounding box center [196, 30] width 68 height 19
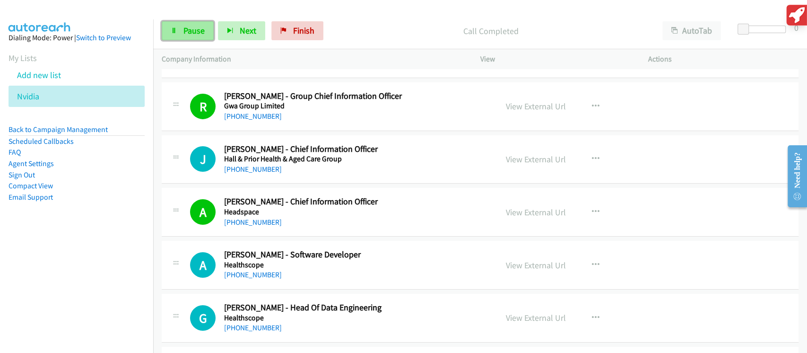
click at [203, 31] on span "Pause" at bounding box center [193, 30] width 21 height 11
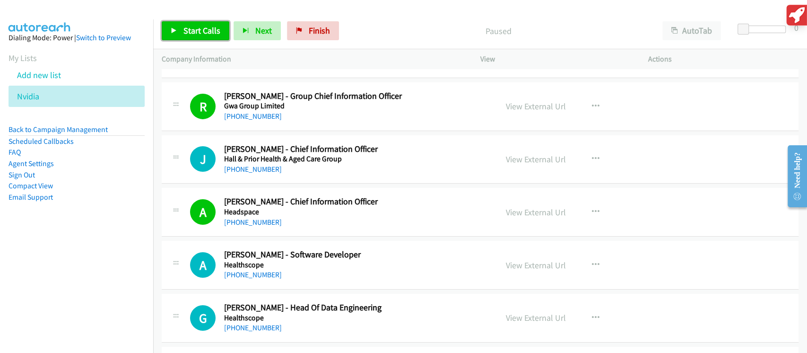
click at [189, 34] on span "Start Calls" at bounding box center [201, 30] width 37 height 11
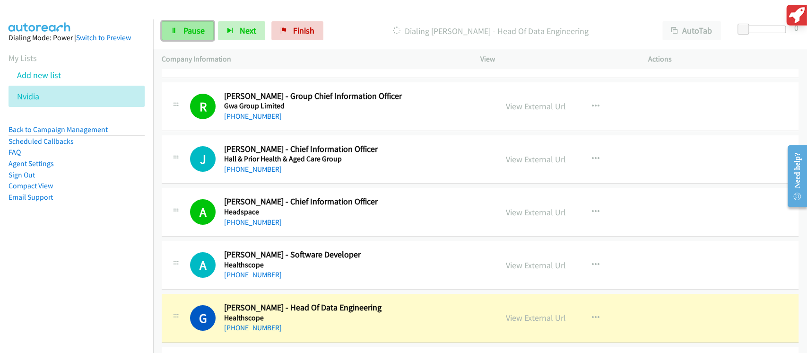
click at [186, 40] on link "Pause" at bounding box center [188, 30] width 52 height 19
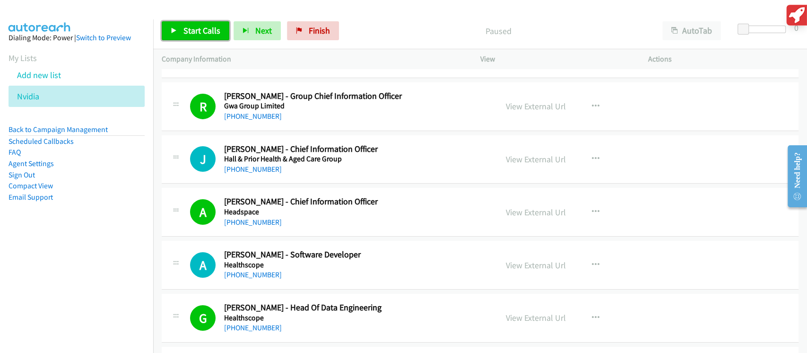
click at [193, 30] on span "Start Calls" at bounding box center [201, 30] width 37 height 11
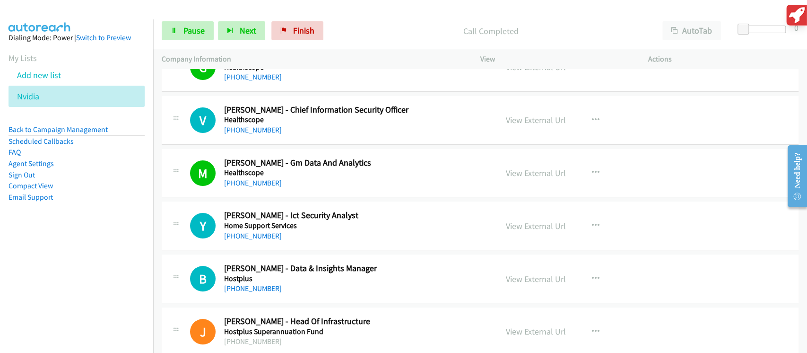
scroll to position [7248, 0]
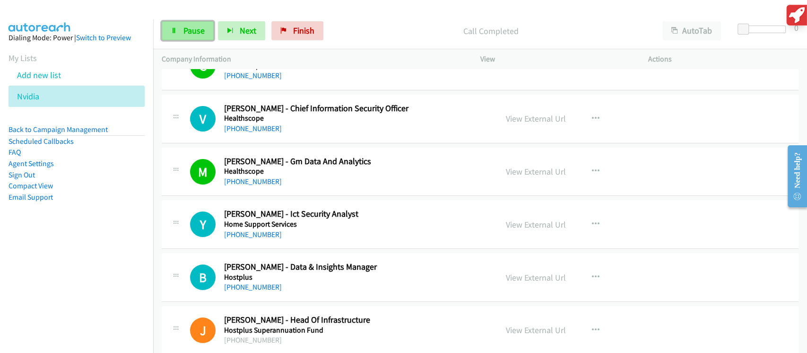
click at [191, 26] on span "Pause" at bounding box center [193, 30] width 21 height 11
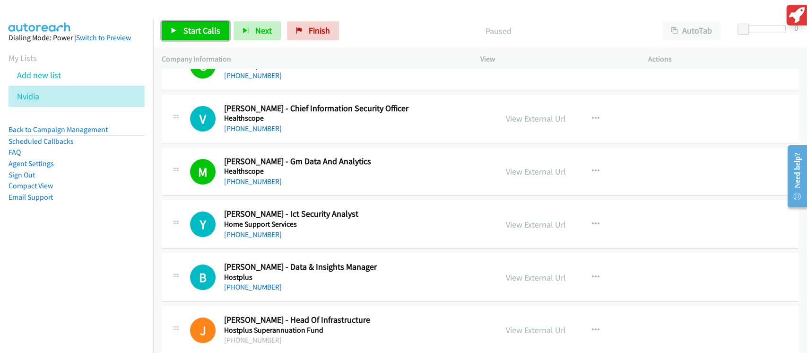
click at [206, 34] on span "Start Calls" at bounding box center [201, 30] width 37 height 11
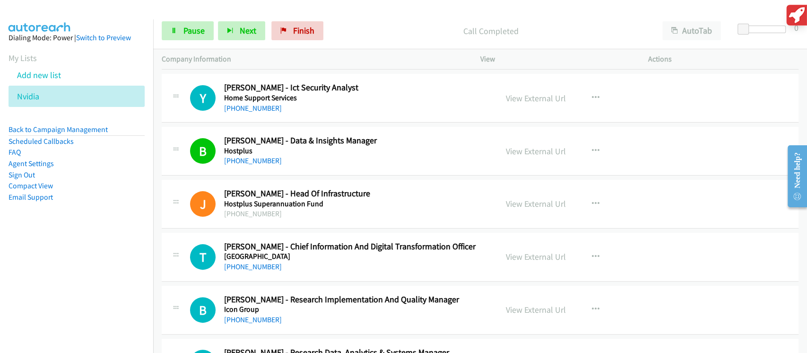
scroll to position [7437, 0]
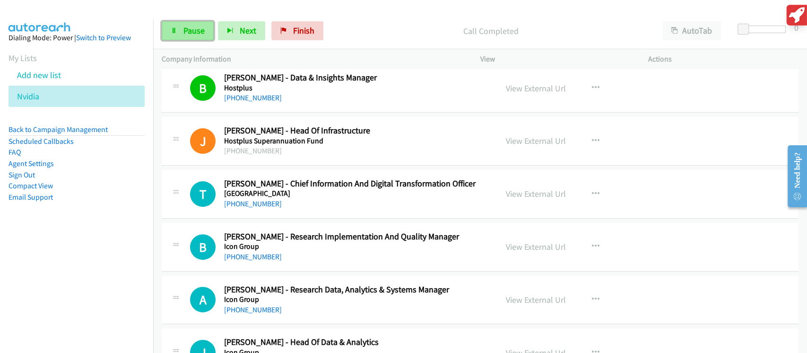
click at [187, 40] on link "Pause" at bounding box center [188, 30] width 52 height 19
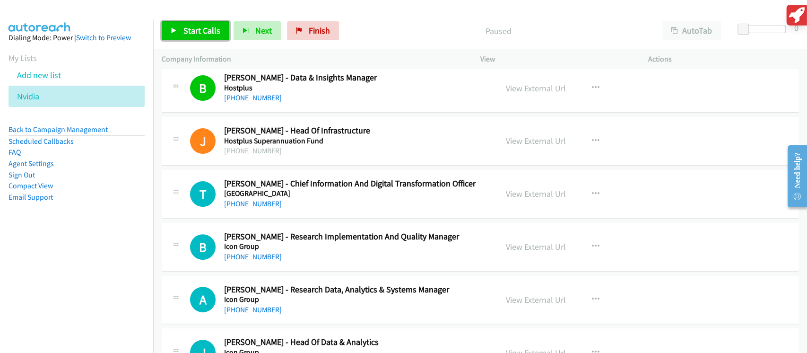
click at [192, 35] on span "Start Calls" at bounding box center [201, 30] width 37 height 11
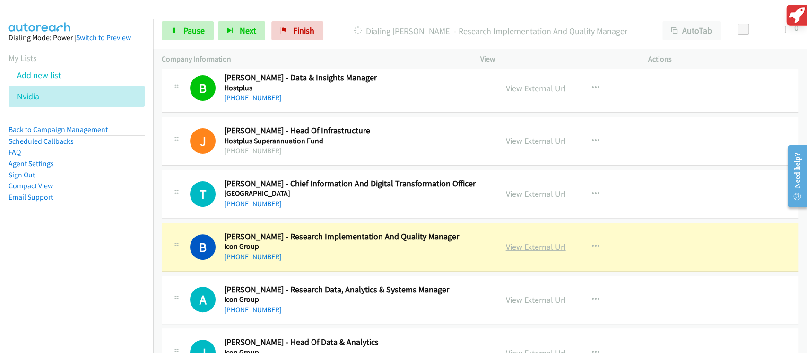
click at [533, 241] on link "View External Url" at bounding box center [536, 246] width 60 height 11
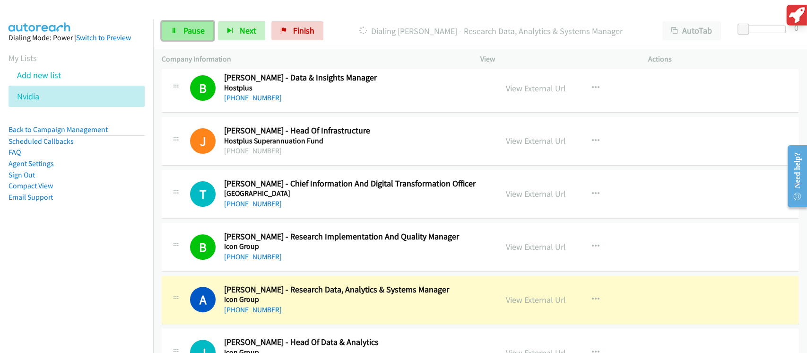
click at [194, 29] on span "Pause" at bounding box center [193, 30] width 21 height 11
